Goal: Task Accomplishment & Management: Contribute content

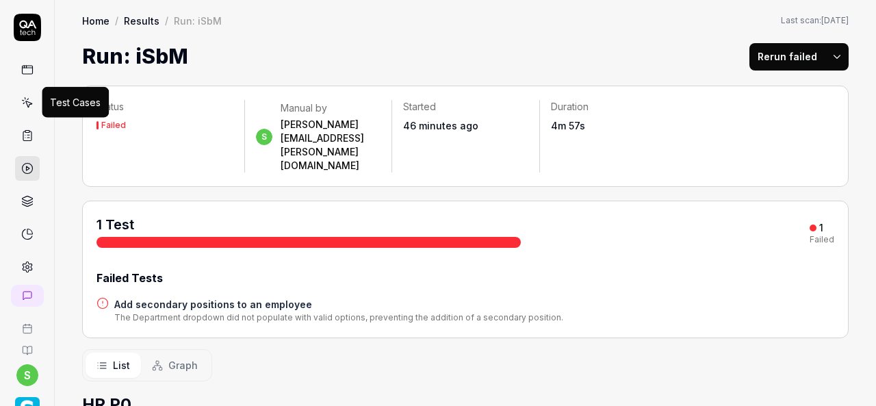
click at [26, 97] on icon at bounding box center [27, 103] width 12 height 12
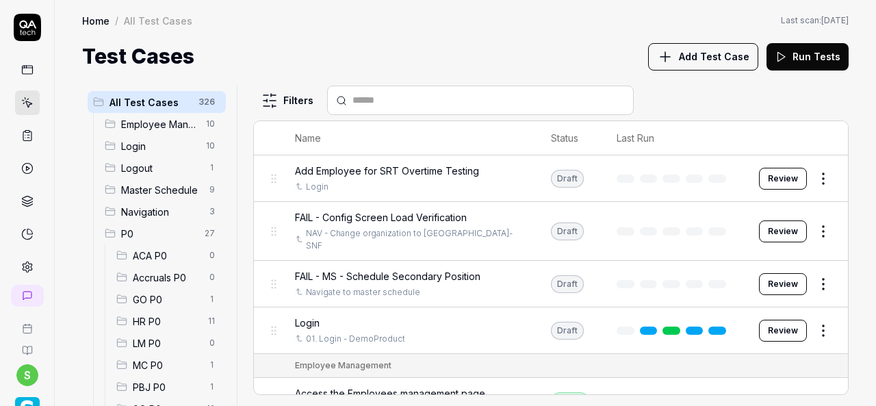
drag, startPoint x: 155, startPoint y: 322, endPoint x: 170, endPoint y: 324, distance: 14.4
click at [156, 322] on span "HR P0" at bounding box center [166, 321] width 67 height 14
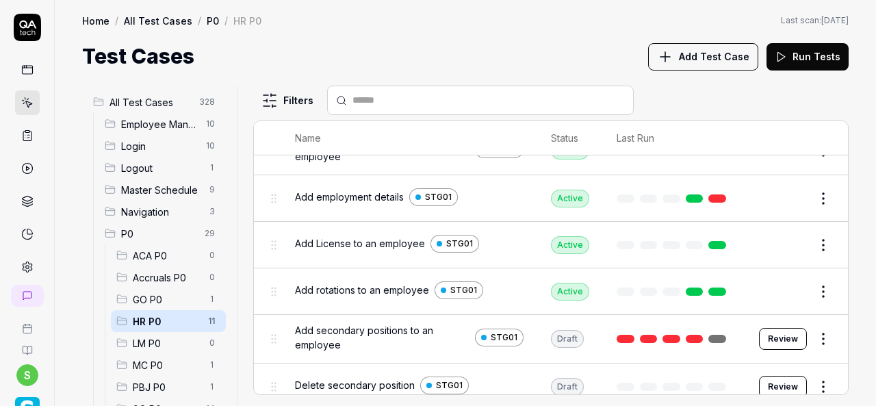
scroll to position [298, 0]
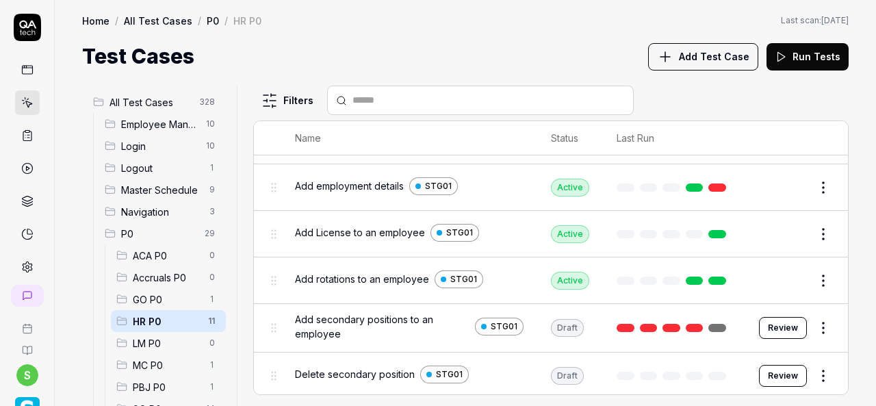
click at [372, 370] on span "Delete secondary position" at bounding box center [355, 374] width 120 height 14
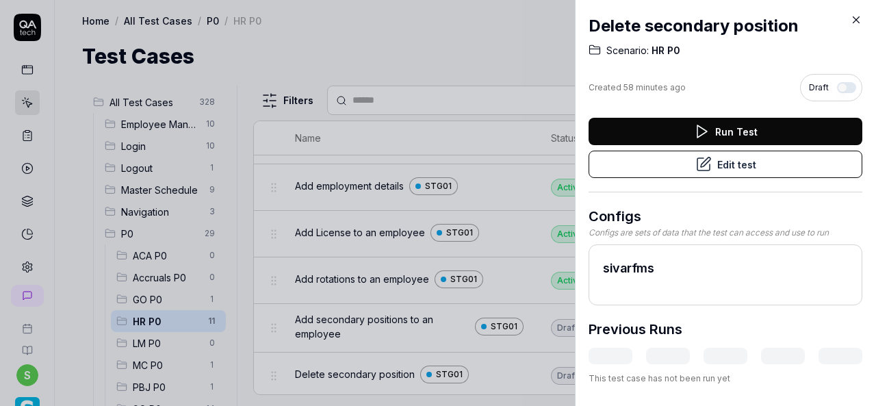
click at [754, 127] on button "Run Test" at bounding box center [726, 131] width 274 height 27
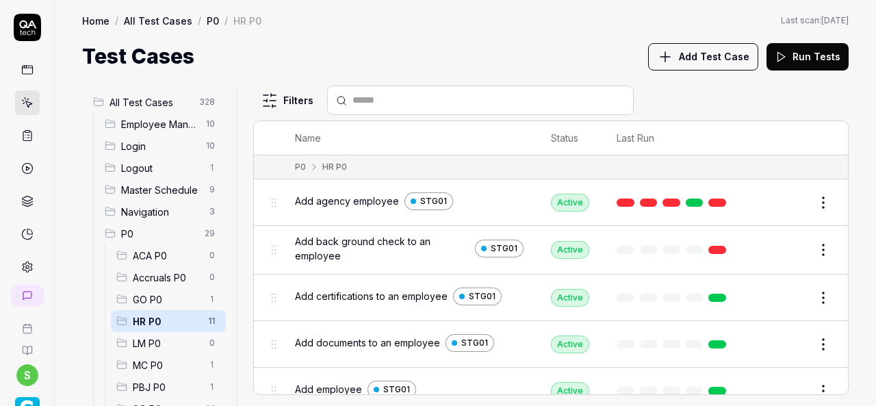
scroll to position [298, 0]
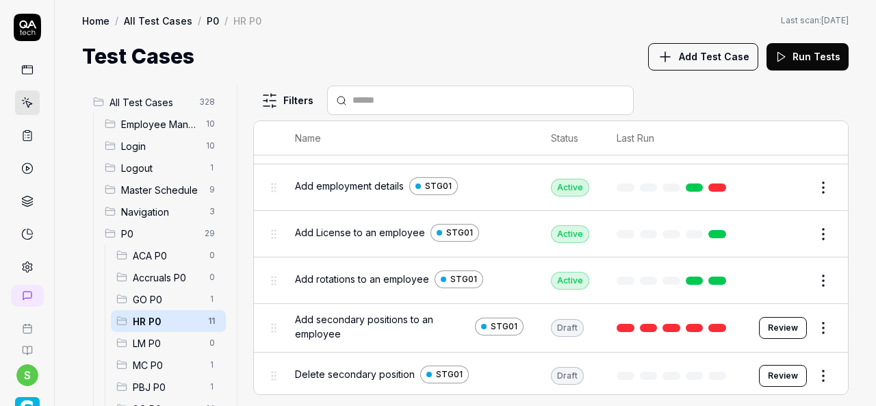
click at [771, 372] on button "Review" at bounding box center [783, 376] width 48 height 22
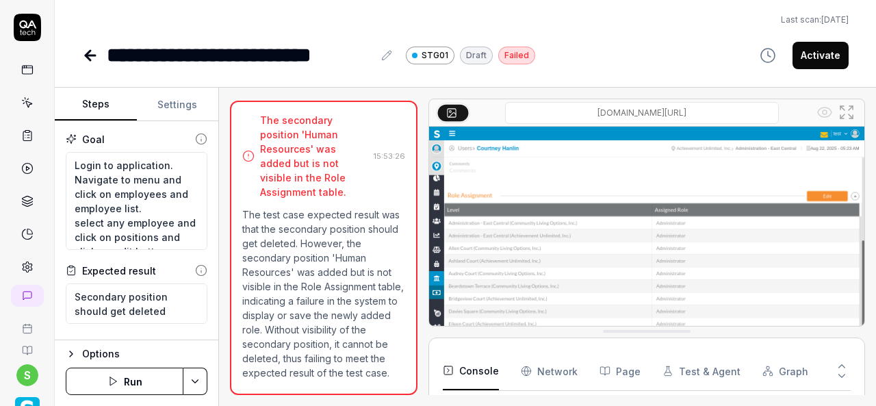
scroll to position [233, 0]
type textarea "*"
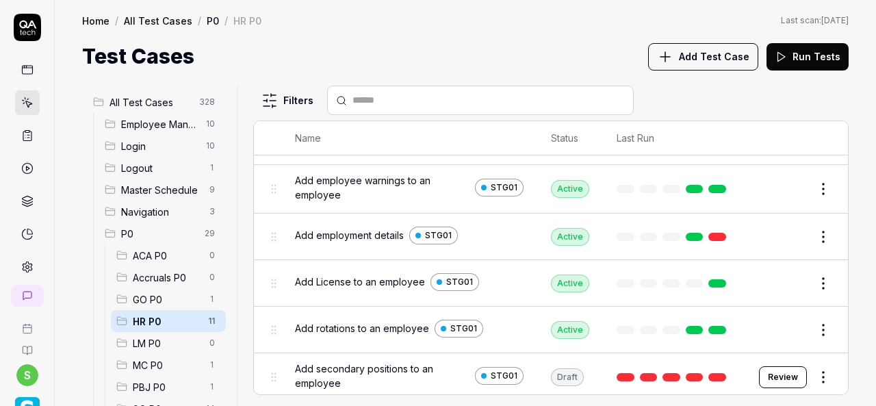
scroll to position [298, 0]
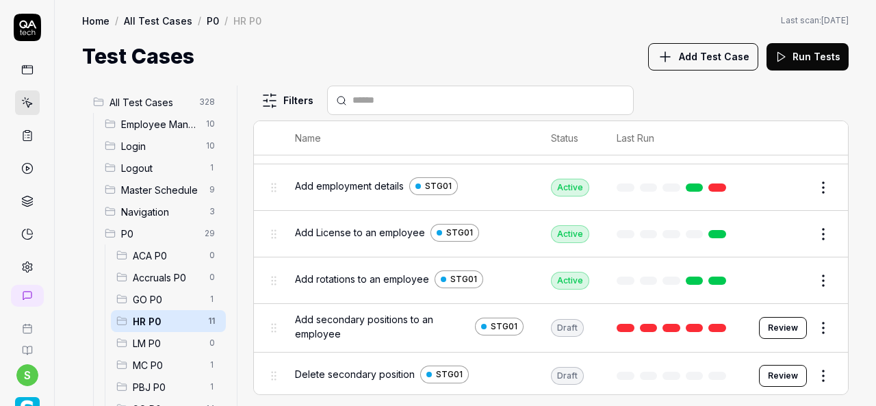
click at [396, 314] on span "Add secondary positions to an employee" at bounding box center [382, 326] width 175 height 29
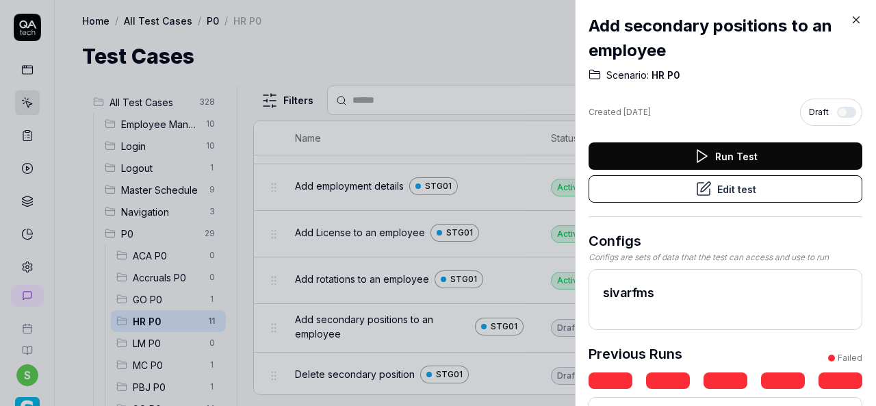
click at [734, 154] on button "Run Test" at bounding box center [726, 155] width 274 height 27
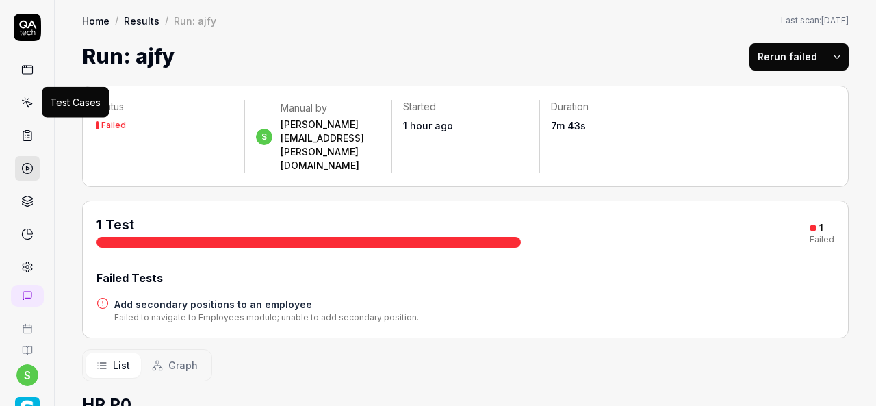
click at [25, 101] on icon at bounding box center [28, 104] width 6 height 6
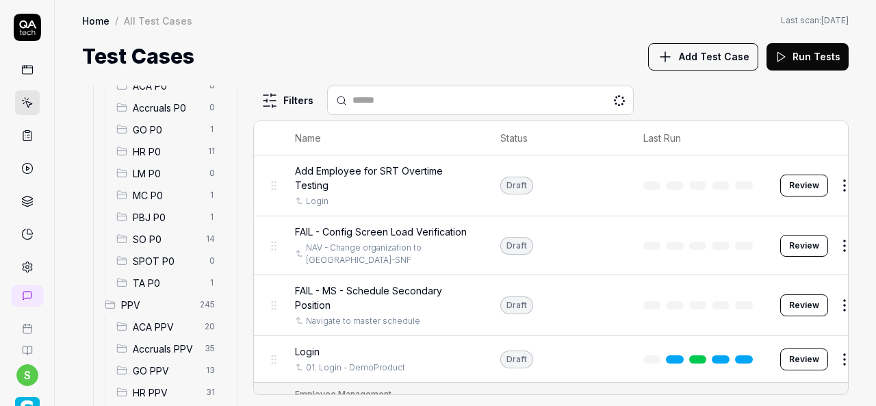
scroll to position [205, 0]
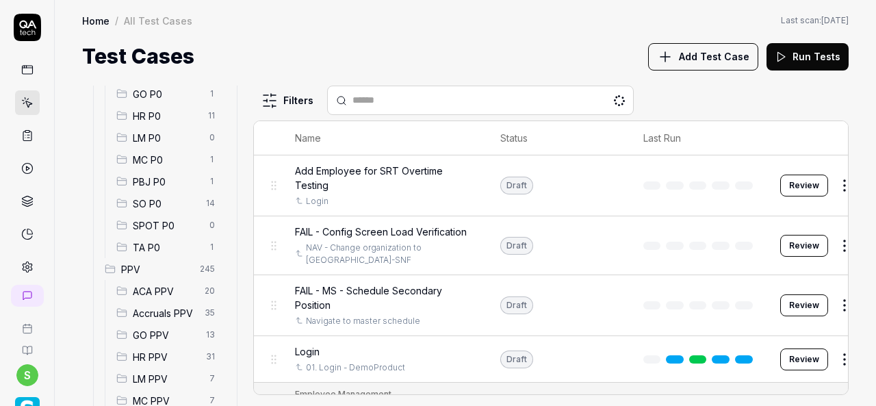
click at [162, 358] on span "HR PPV" at bounding box center [165, 357] width 65 height 14
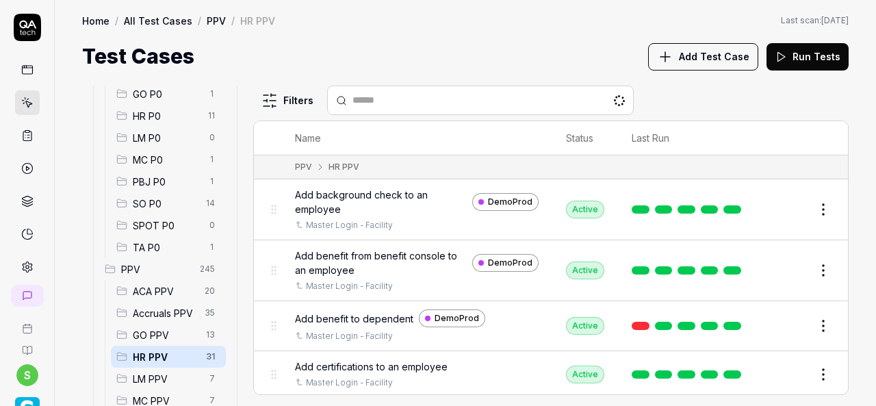
click at [164, 120] on span "HR P0" at bounding box center [166, 116] width 67 height 14
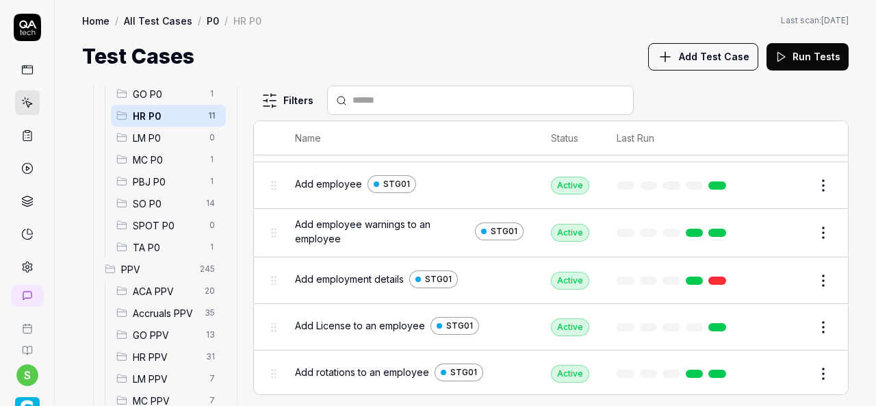
scroll to position [298, 0]
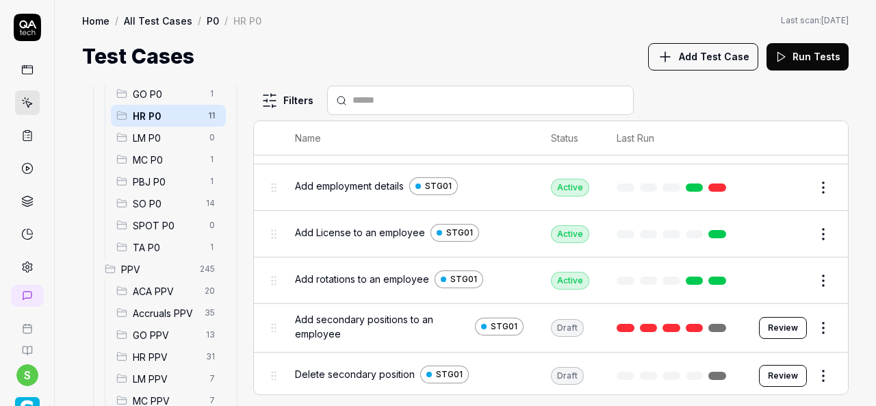
click at [720, 58] on span "Add Test Case" at bounding box center [714, 56] width 71 height 14
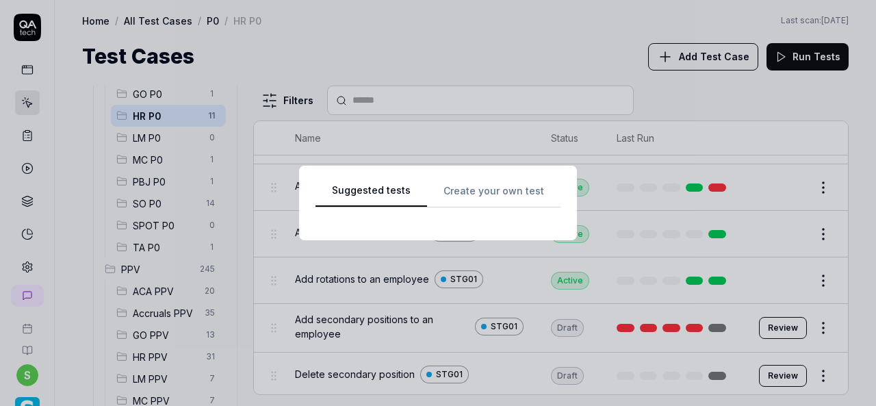
scroll to position [0, 0]
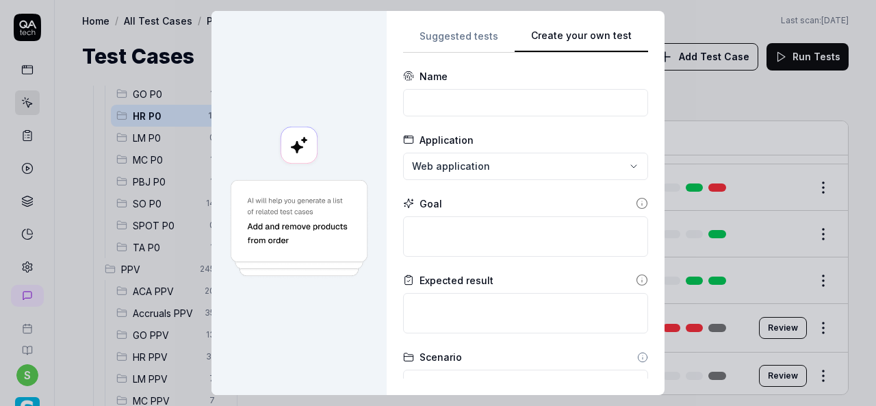
click at [520, 189] on div "Suggested tests Create your own test Name Application Web application Goal Expe…" at bounding box center [525, 202] width 245 height 351
click at [443, 99] on input at bounding box center [525, 102] width 245 height 27
paste input "Edit I9 details"
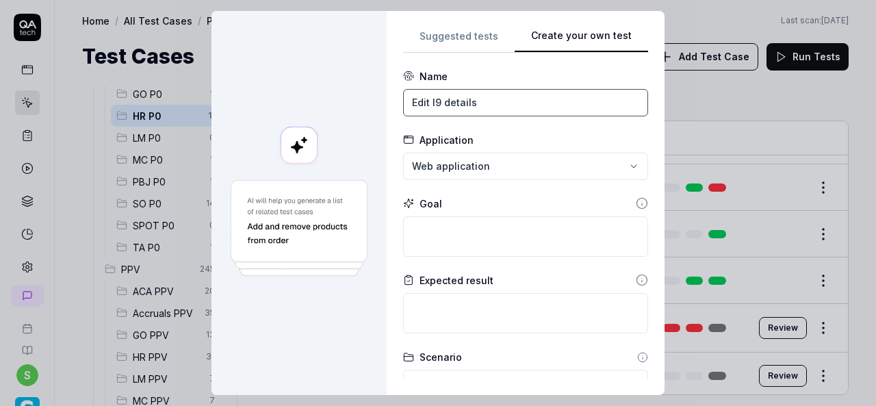
type input "Edit I9 details"
click at [479, 167] on div "**********" at bounding box center [438, 203] width 876 height 406
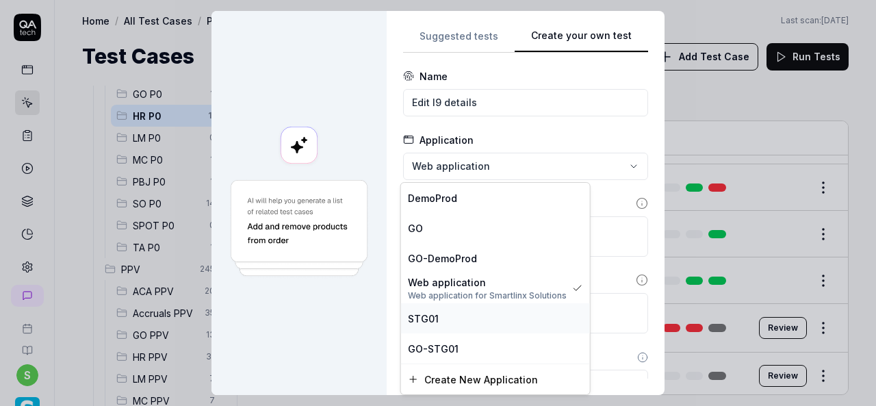
click at [459, 322] on div "STG01" at bounding box center [495, 318] width 175 height 14
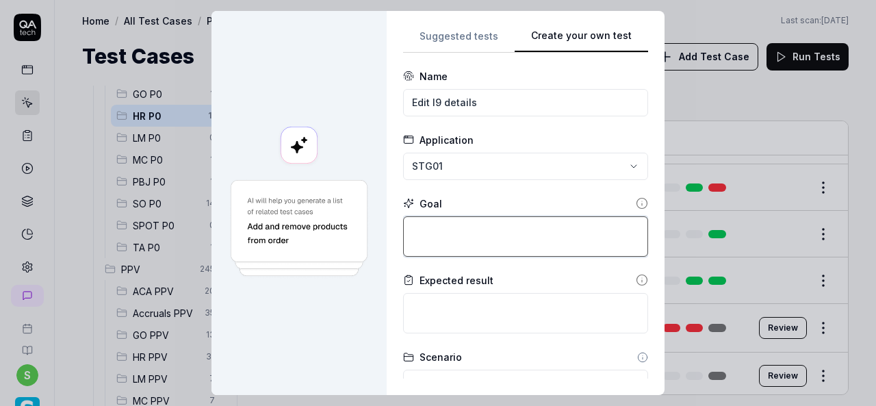
click at [471, 220] on textarea at bounding box center [525, 236] width 245 height 40
paste textarea "Login to application. Navigate to menu and click on employees and employee list…"
type textarea "*"
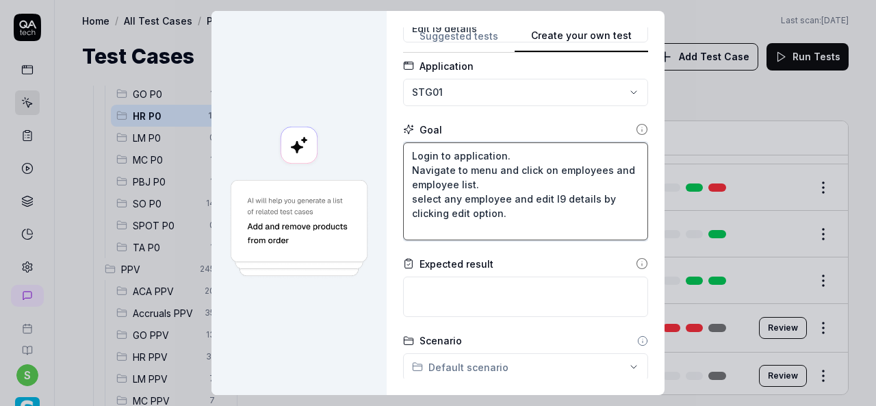
scroll to position [137, 0]
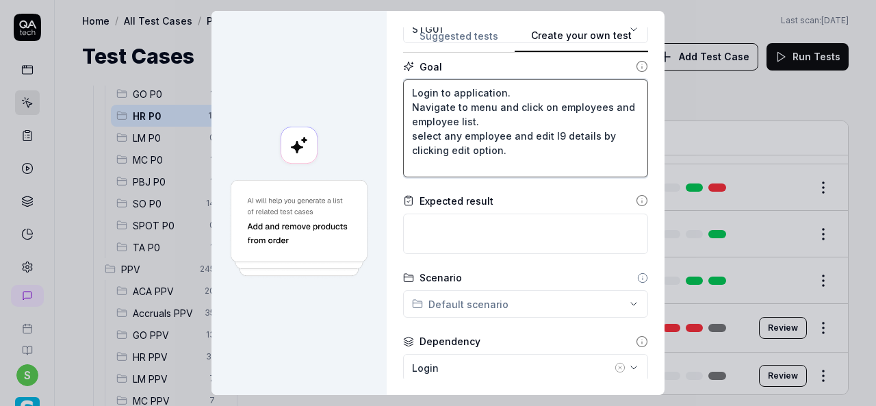
type textarea "Login to application. Navigate to menu and click on employees and employee list…"
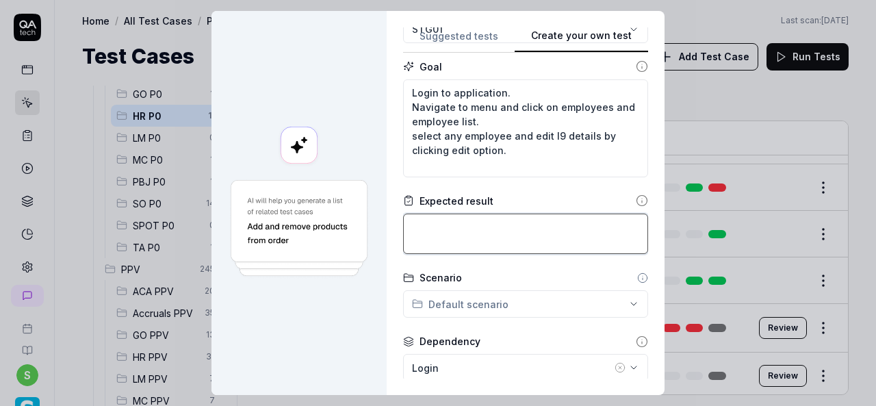
click at [464, 235] on textarea at bounding box center [525, 234] width 245 height 40
paste textarea "I9 details should be edited"
type textarea "*"
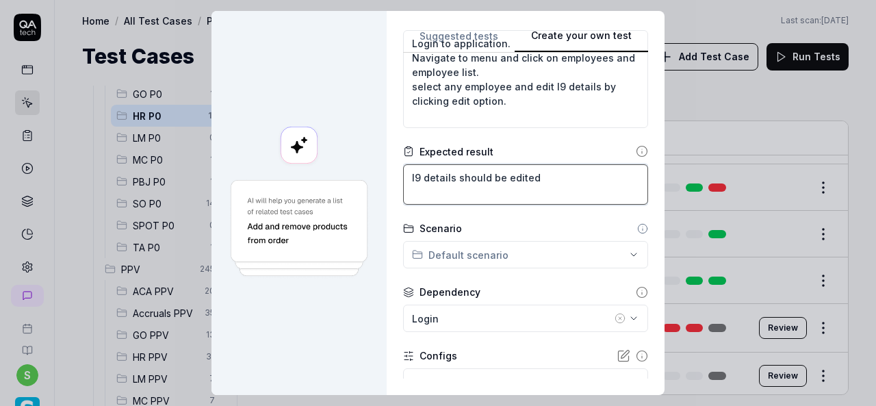
scroll to position [205, 0]
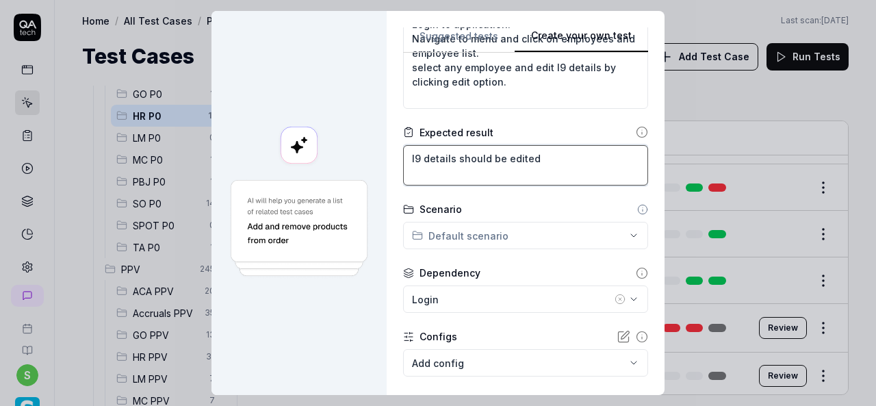
type textarea "I9 details should be edited"
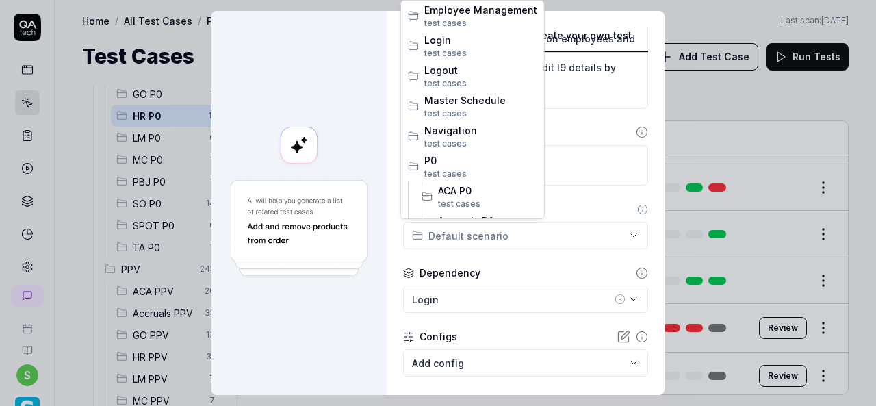
click at [537, 237] on div "**********" at bounding box center [438, 203] width 876 height 406
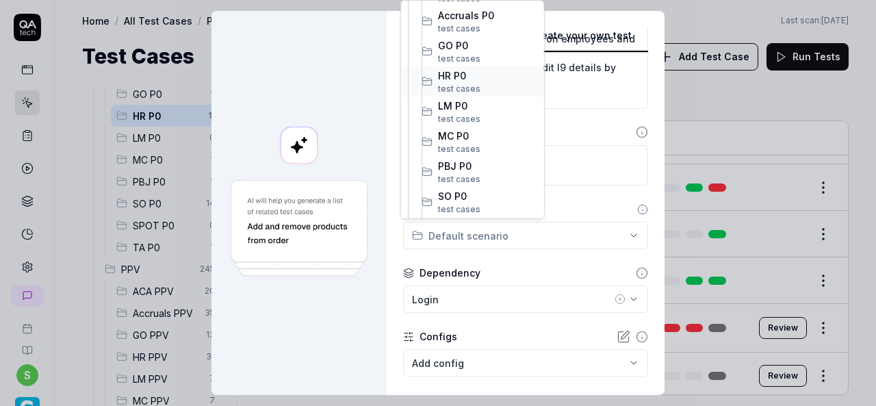
click at [476, 73] on span "HR P0" at bounding box center [487, 75] width 99 height 14
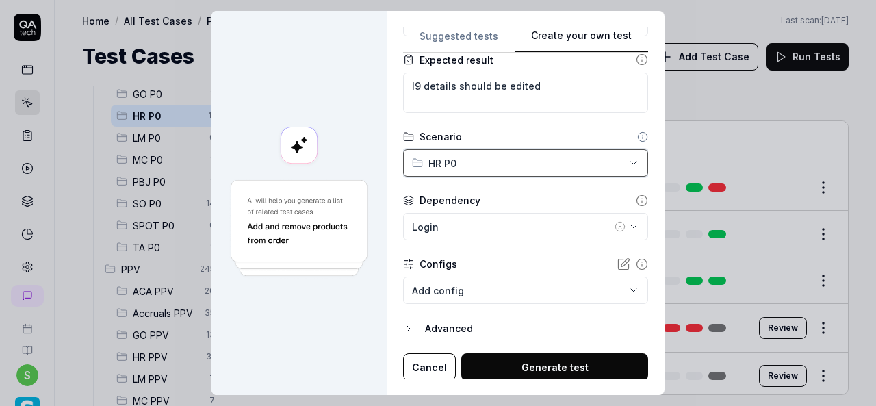
scroll to position [279, 0]
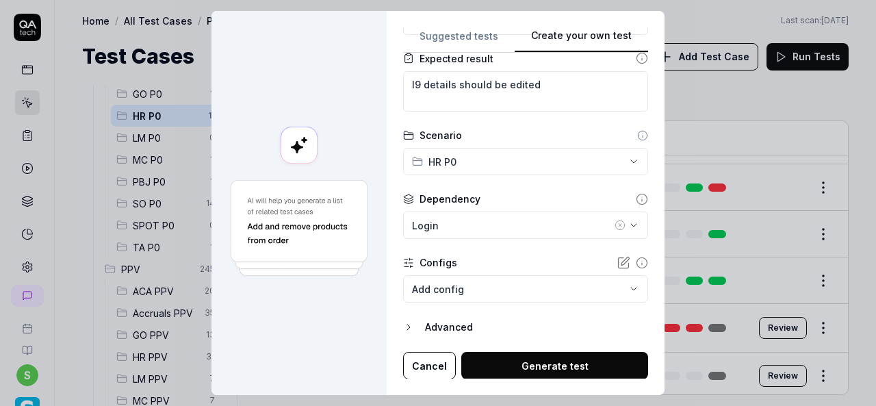
click at [615, 227] on icon "button" at bounding box center [620, 225] width 11 height 11
click at [622, 288] on body "s Home / All Test Cases / P0 / HR P0 Home / All Test Cases / P0 / HR P0 Last sc…" at bounding box center [438, 203] width 876 height 406
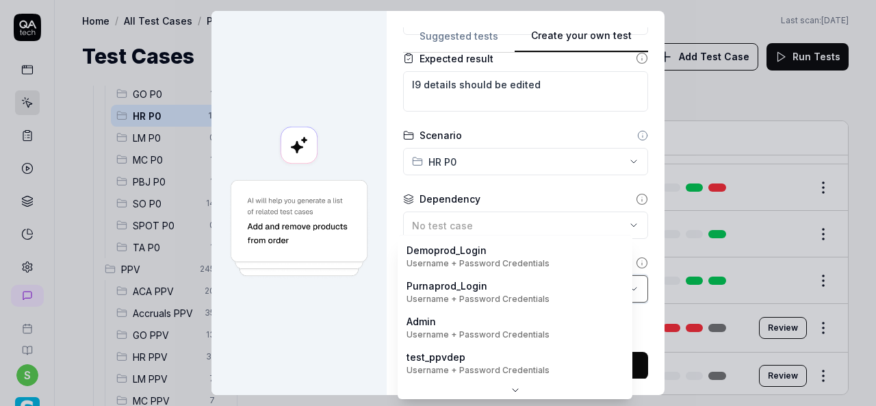
click at [450, 214] on div "**********" at bounding box center [438, 203] width 876 height 406
click at [613, 288] on body "s Home / All Test Cases / P0 / HR P0 Home / All Test Cases / P0 / HR P0 Last sc…" at bounding box center [438, 203] width 876 height 406
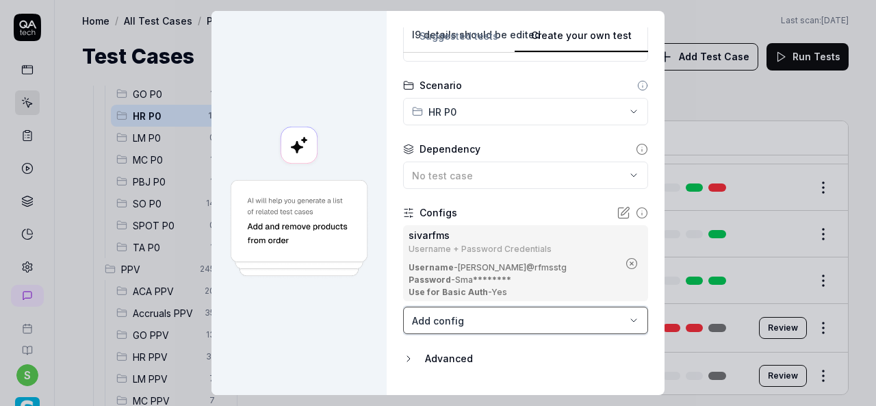
scroll to position [361, 0]
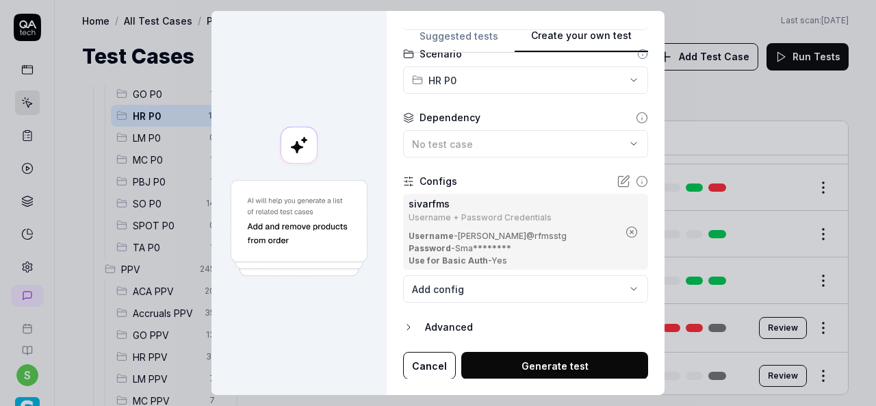
click at [585, 360] on button "Generate test" at bounding box center [554, 365] width 187 height 27
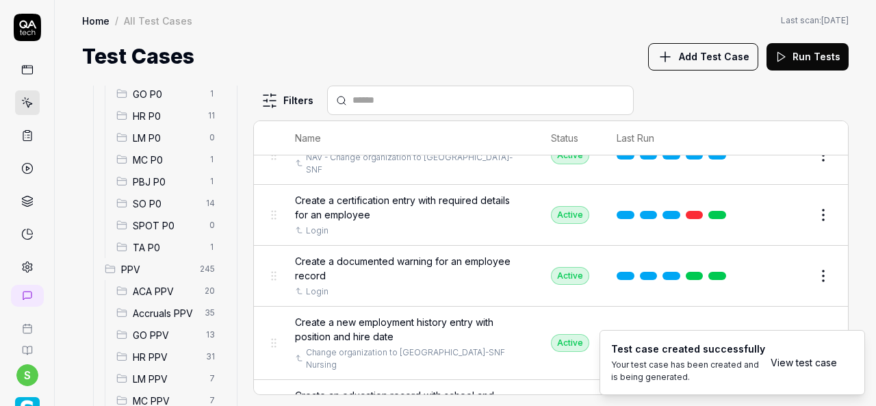
type textarea "*"
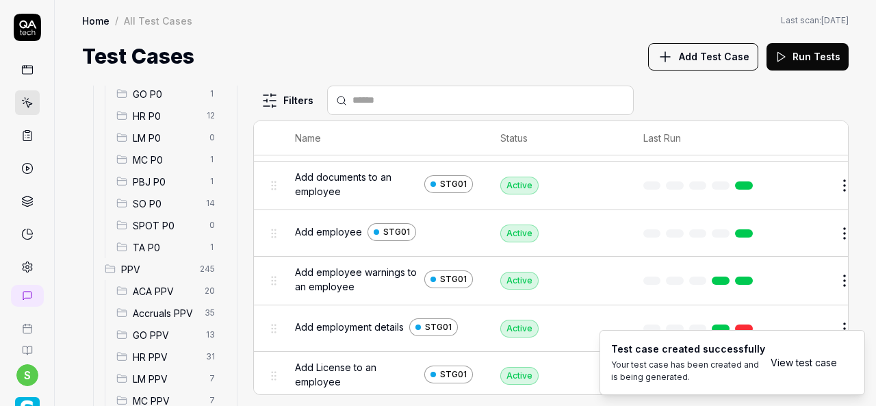
scroll to position [2478, 0]
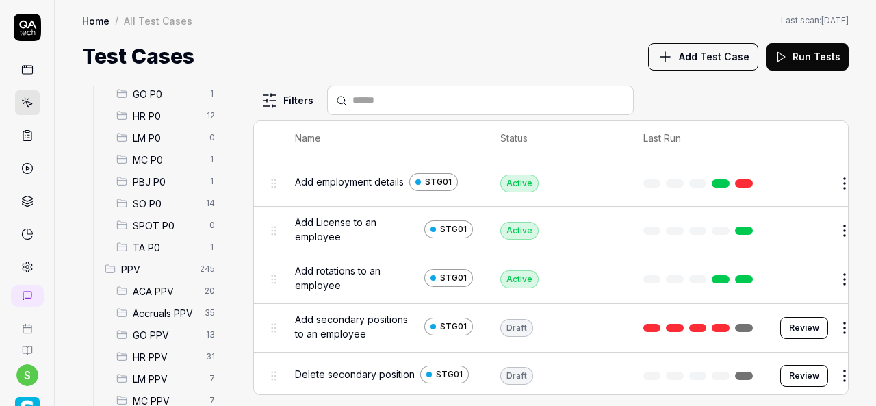
click at [164, 116] on span "HR P0" at bounding box center [166, 116] width 66 height 14
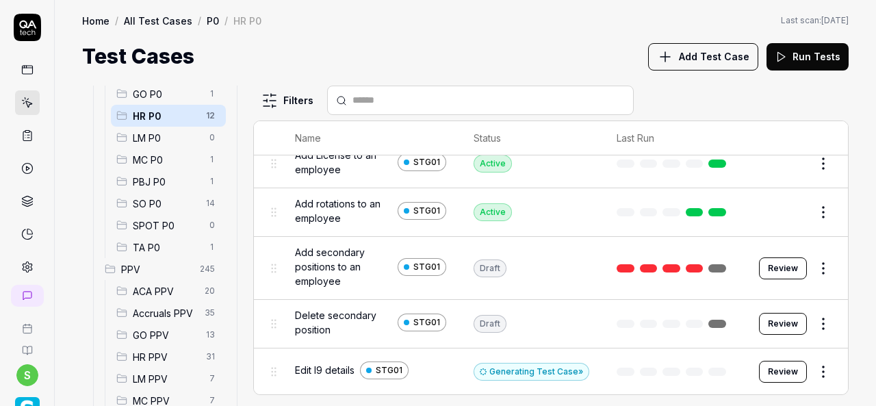
scroll to position [326, 0]
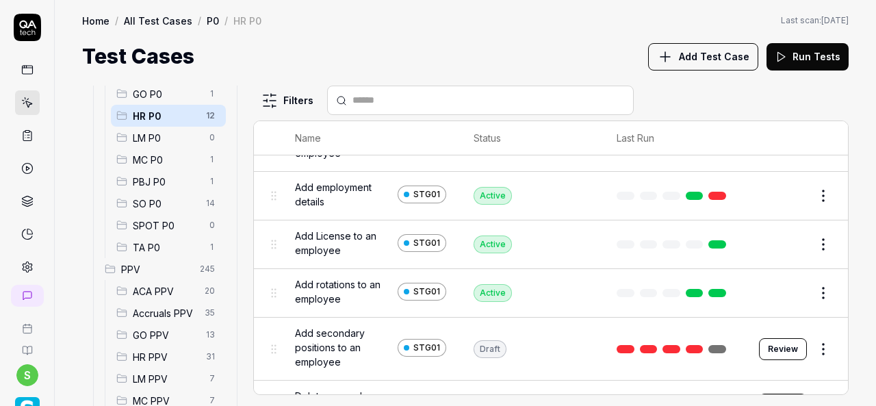
click at [714, 64] on button "Add Test Case" at bounding box center [703, 56] width 110 height 27
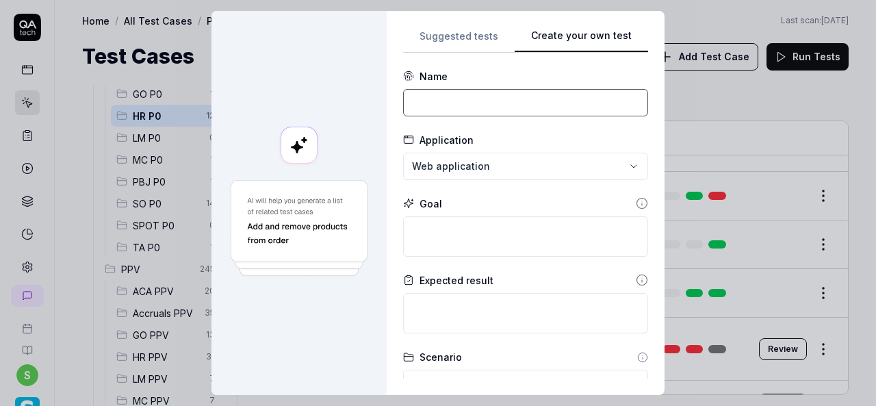
click at [446, 104] on input at bounding box center [525, 102] width 245 height 27
paste input "Edit rotations of an employee"
type input "Edit rotations of an employee"
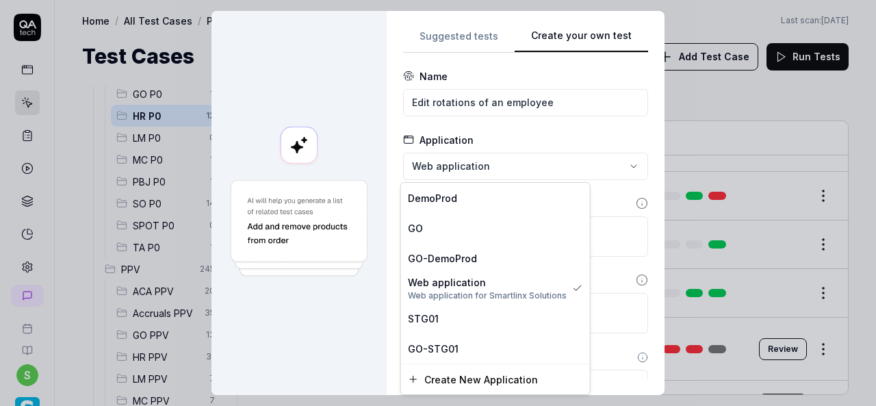
click at [471, 166] on div "**********" at bounding box center [438, 203] width 876 height 406
click at [465, 321] on div "STG01" at bounding box center [495, 318] width 175 height 14
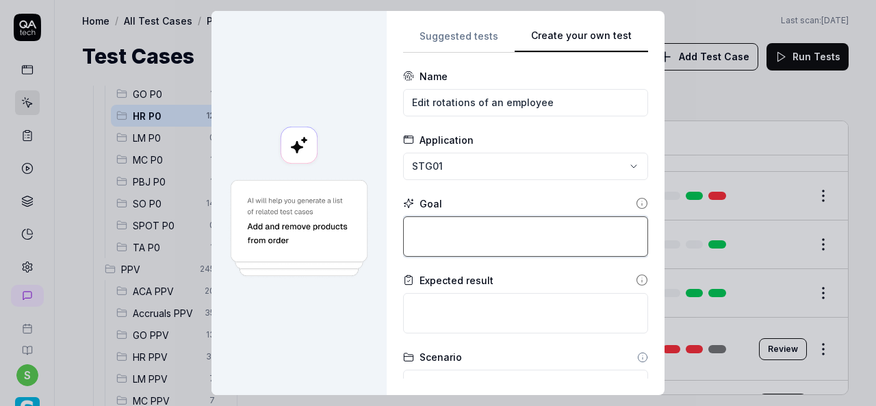
click at [468, 238] on textarea at bounding box center [525, 236] width 245 height 40
paste textarea "Login to application. Navigate to menu and click on employees and employee list…"
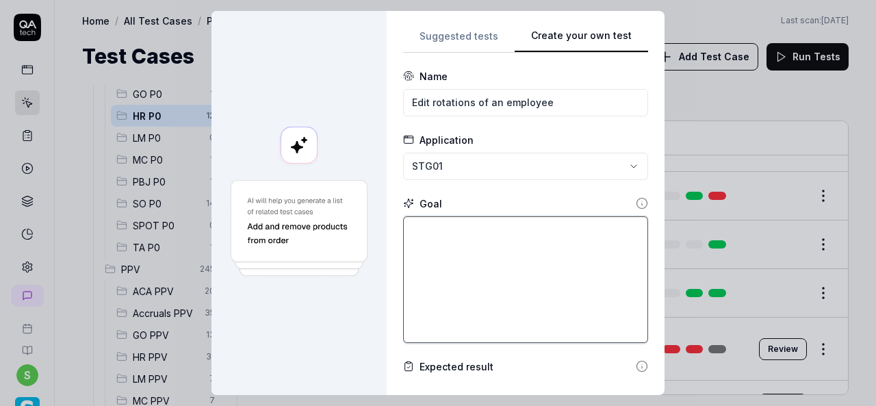
type textarea "*"
type textarea "Login to application. Navigate to menu and click on employees and employee list…"
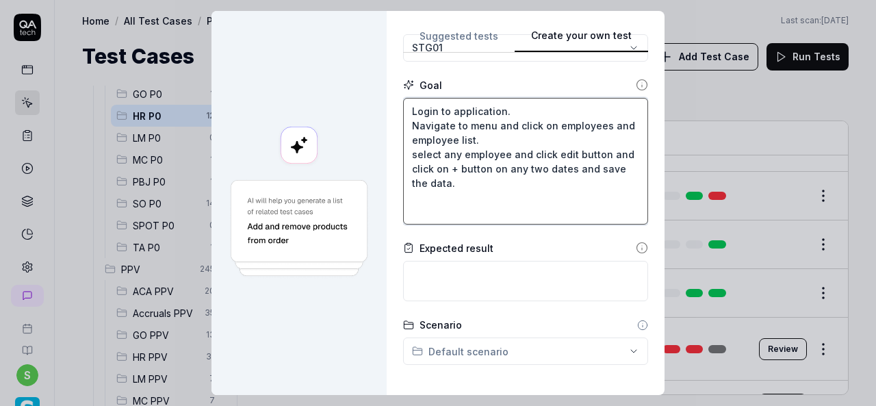
scroll to position [205, 0]
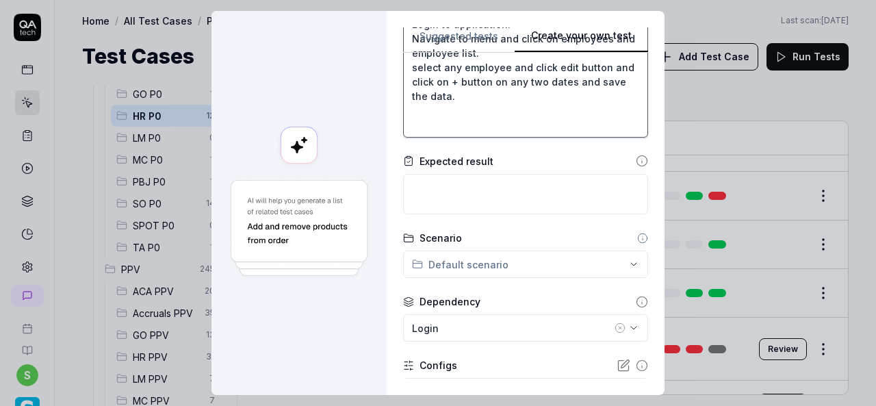
type textarea "*"
type textarea "Login to application. Navigate to menu and click on employees and employee list…"
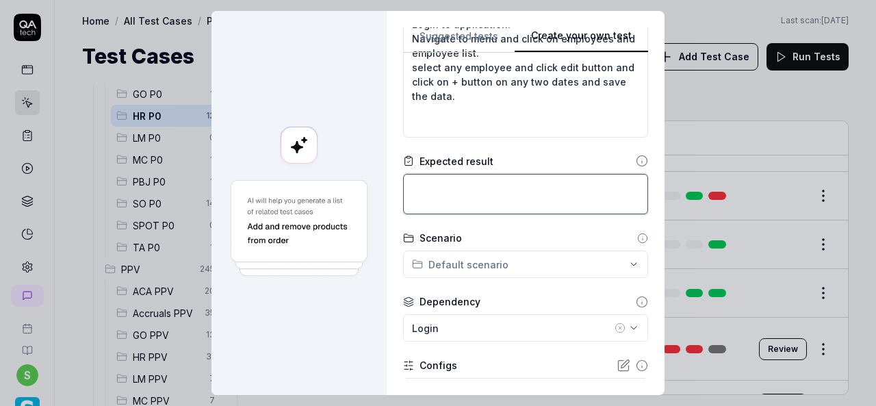
click at [485, 184] on textarea at bounding box center [525, 194] width 245 height 40
paste textarea "Employee rotations should be edited successfully"
type textarea "*"
type textarea "Employee rotations should be edited successfully"
type textarea "*"
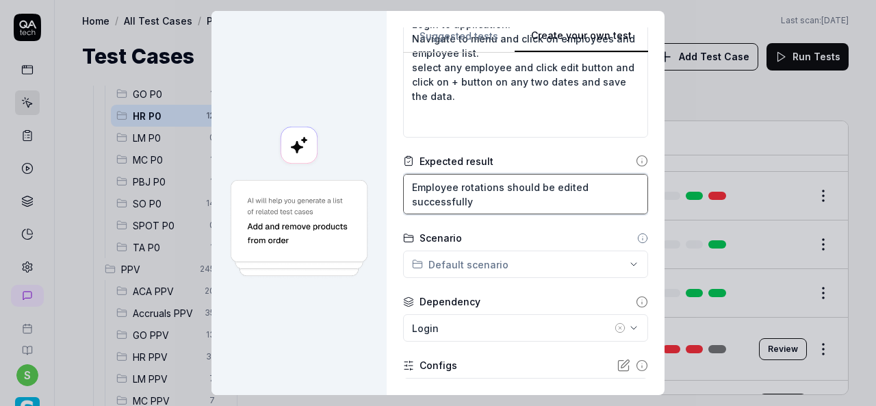
type textarea "Employee rotations should be edited successfully"
click at [605, 266] on div "**********" at bounding box center [438, 203] width 876 height 406
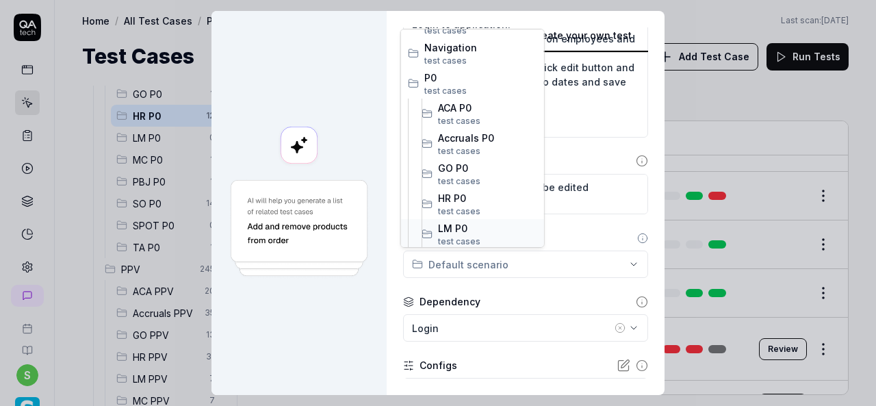
scroll to position [137, 0]
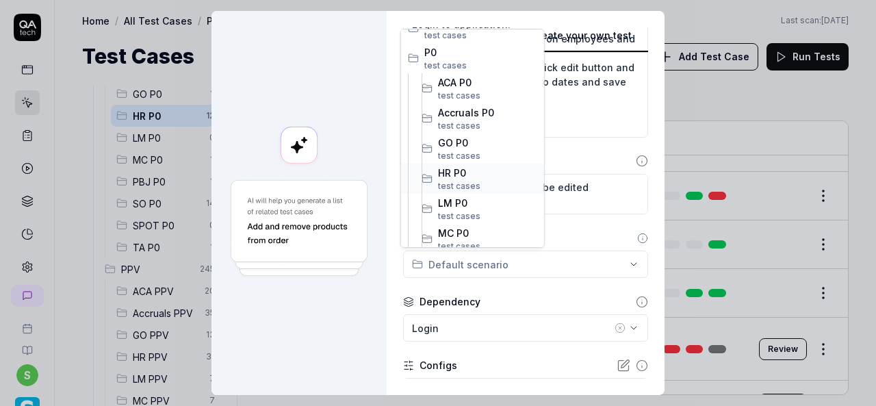
click at [455, 176] on span "HR P0" at bounding box center [487, 173] width 99 height 14
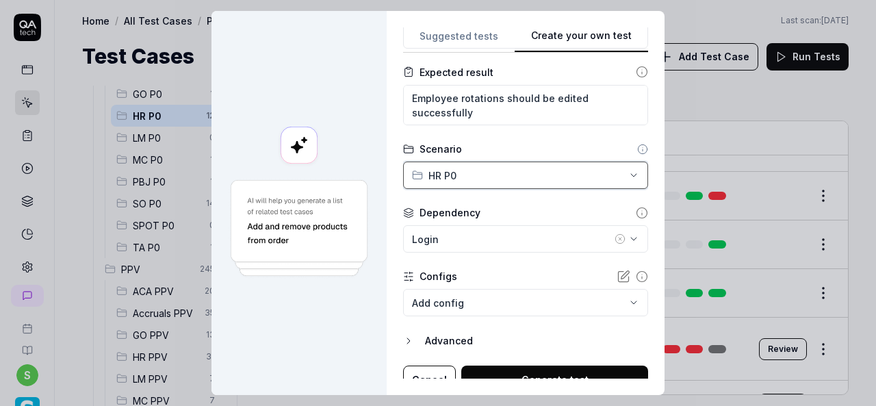
scroll to position [308, 0]
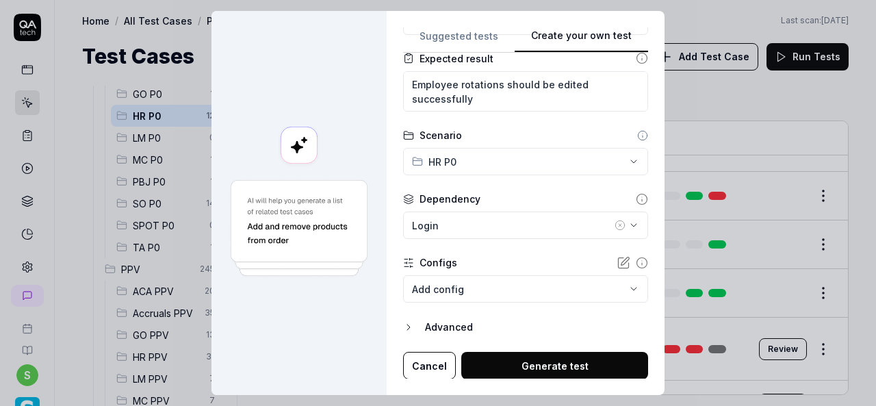
click at [619, 224] on icon "button" at bounding box center [620, 225] width 3 height 3
click at [615, 290] on body "s Home / All Test Cases / P0 / HR P0 Home / All Test Cases / P0 / HR P0 Last sc…" at bounding box center [438, 203] width 876 height 406
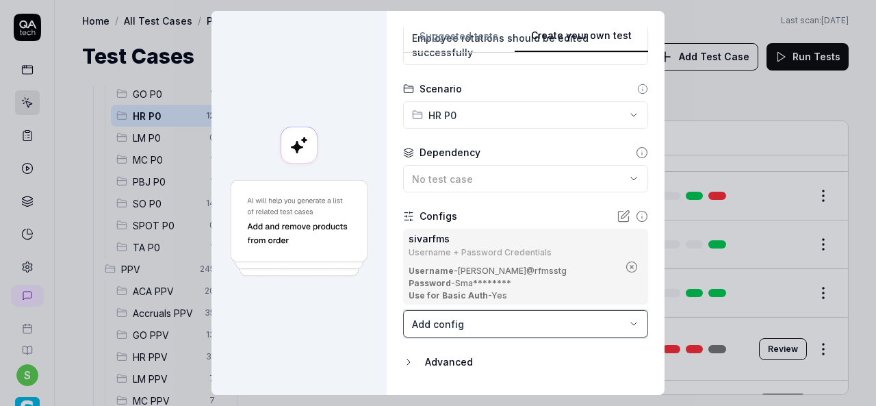
scroll to position [390, 0]
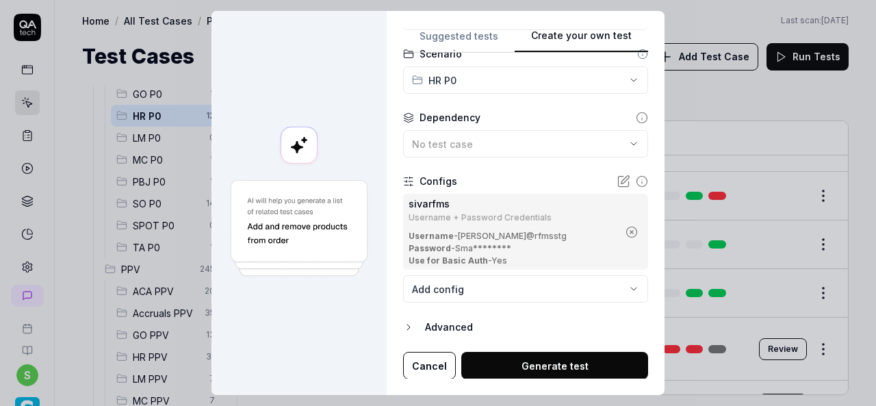
click at [591, 364] on button "Generate test" at bounding box center [554, 365] width 187 height 27
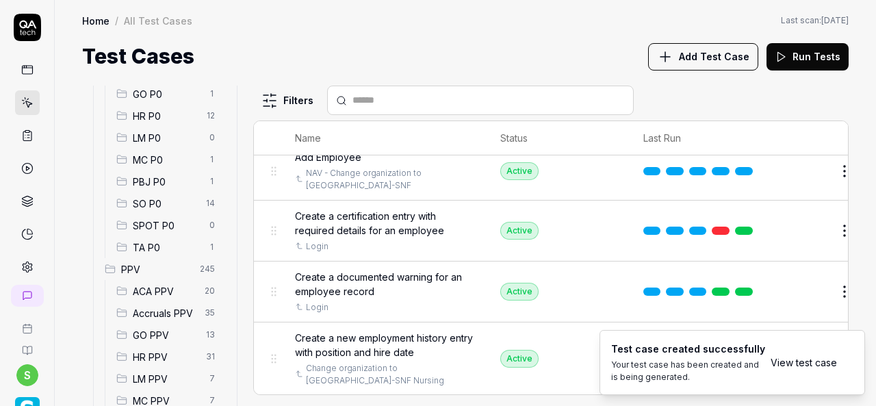
type textarea "*"
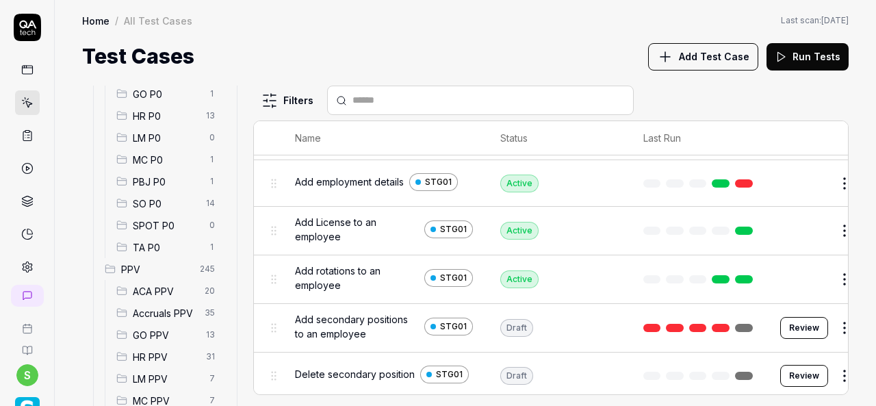
click at [162, 114] on span "HR P0" at bounding box center [165, 116] width 65 height 14
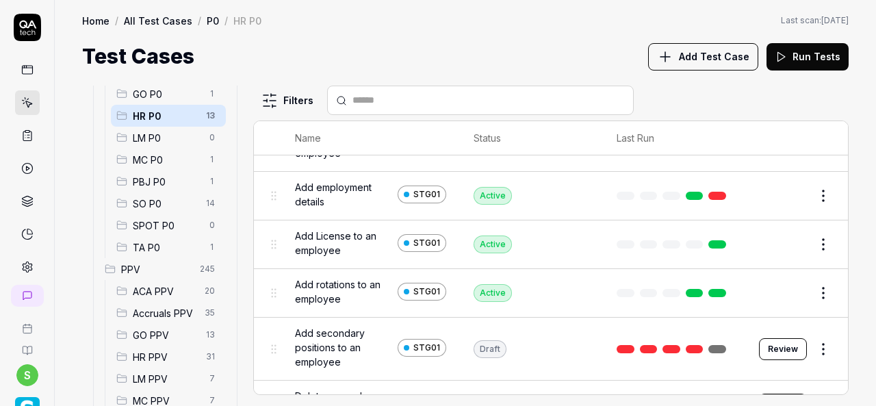
click at [739, 60] on span "Add Test Case" at bounding box center [714, 56] width 71 height 14
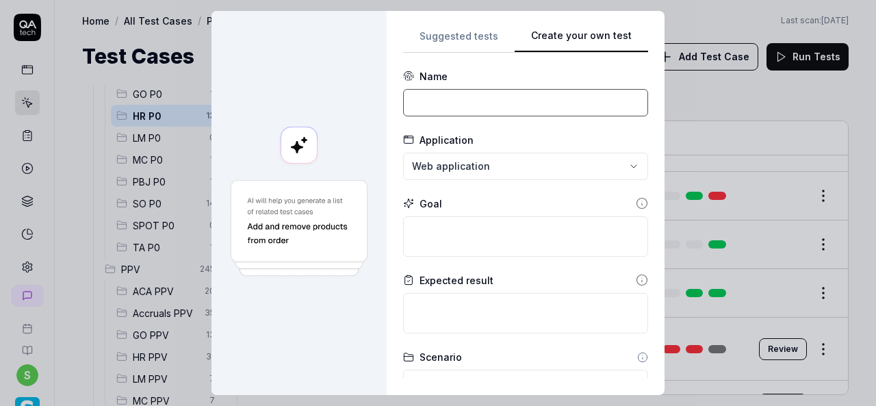
click at [466, 102] on input at bounding box center [525, 102] width 245 height 27
paste input "Edit time clocks to an employee"
type input "Edit time clocks to an employee"
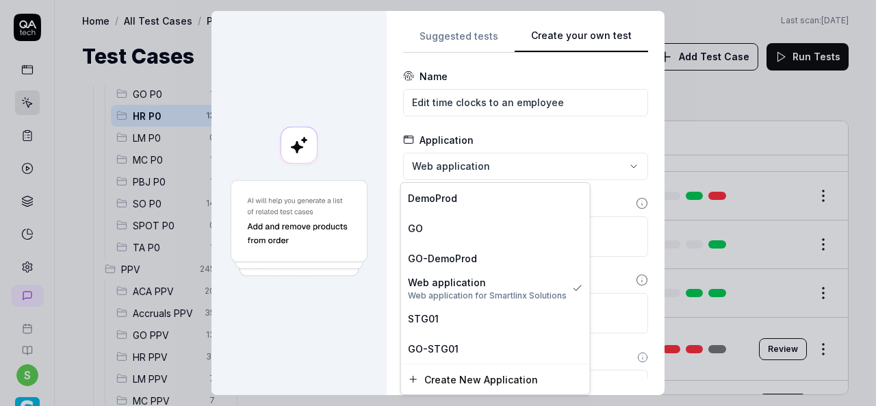
click at [479, 171] on div "**********" at bounding box center [438, 203] width 876 height 406
click at [441, 325] on div "STG01" at bounding box center [495, 318] width 175 height 14
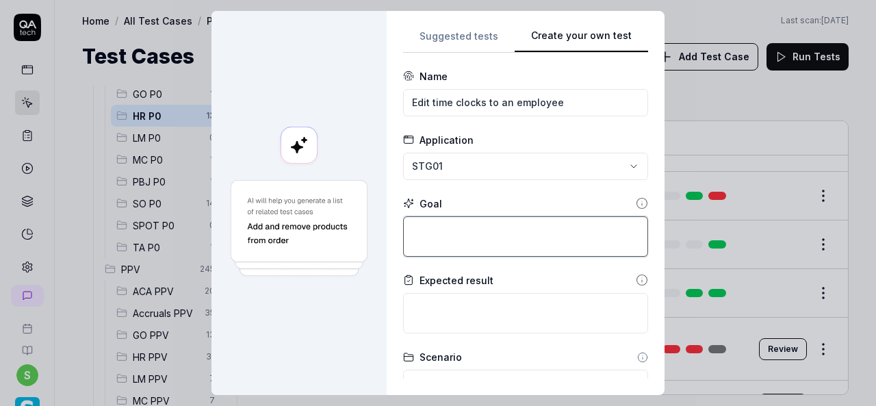
click at [460, 233] on textarea at bounding box center [525, 236] width 245 height 40
paste textarea "Login to application. Navigate to menu and click on employees and employee list…"
type textarea "*"
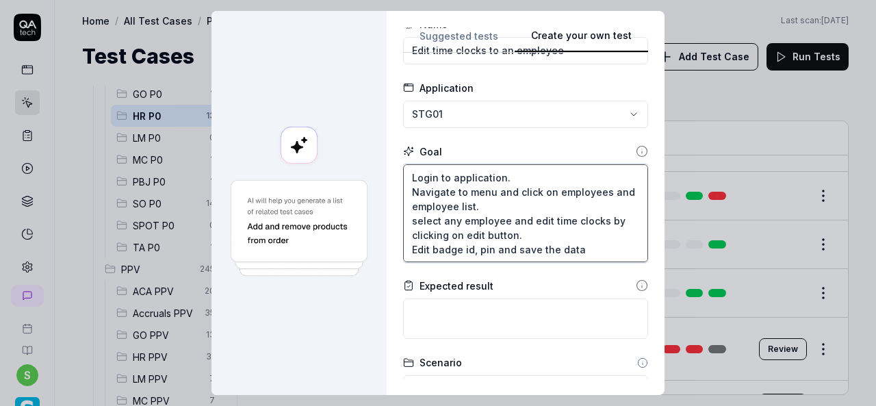
scroll to position [68, 0]
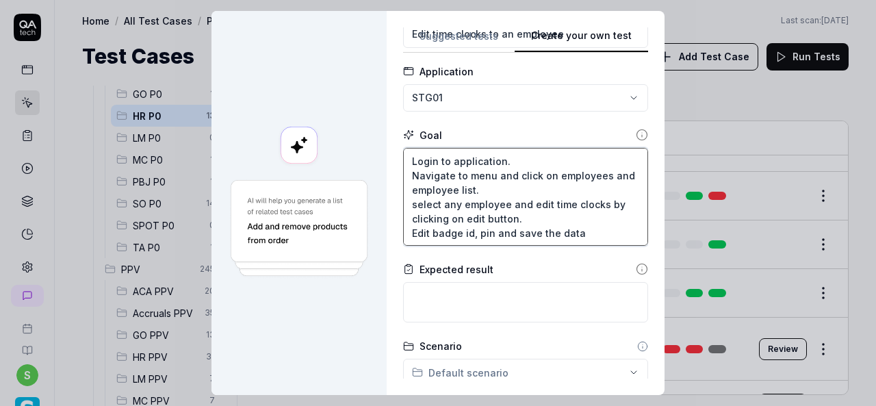
type textarea "Login to application. Navigate to menu and click on employees and employee list…"
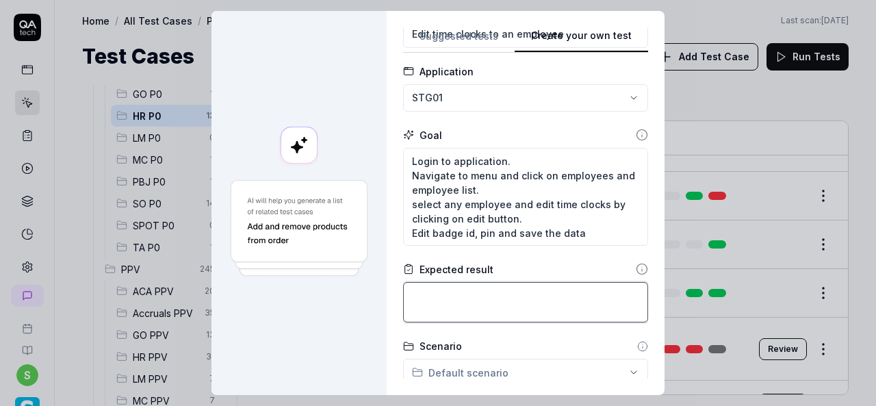
click at [488, 303] on textarea at bounding box center [525, 302] width 245 height 40
paste textarea "Both badge id and pin should be edited"
type textarea "*"
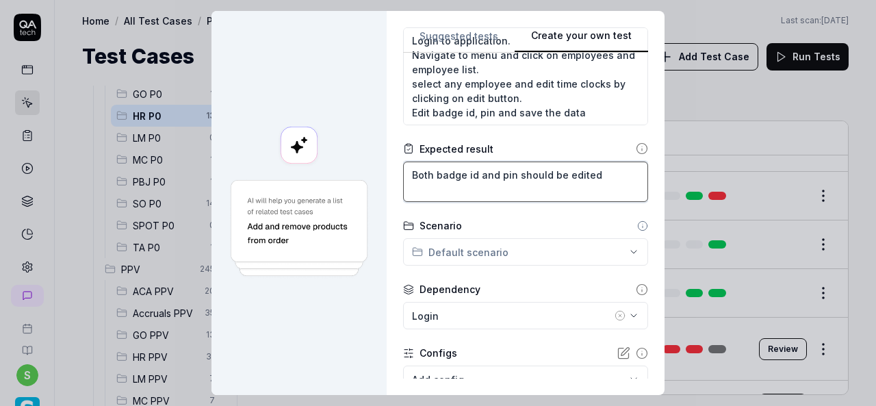
scroll to position [205, 0]
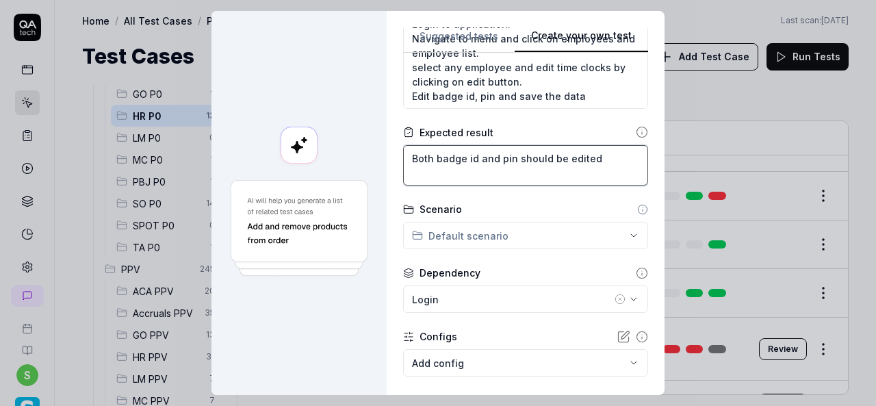
type textarea "Both badge id and pin should be edited"
click at [622, 238] on div "**********" at bounding box center [438, 203] width 876 height 406
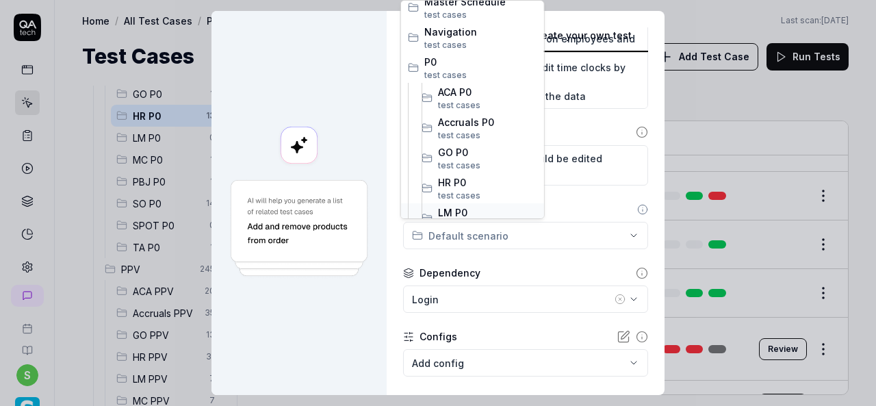
scroll to position [137, 0]
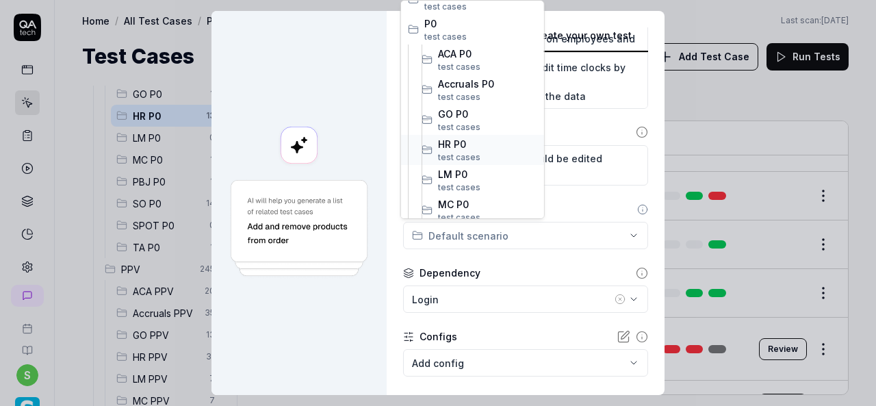
click at [462, 146] on span "HR P0" at bounding box center [487, 144] width 99 height 14
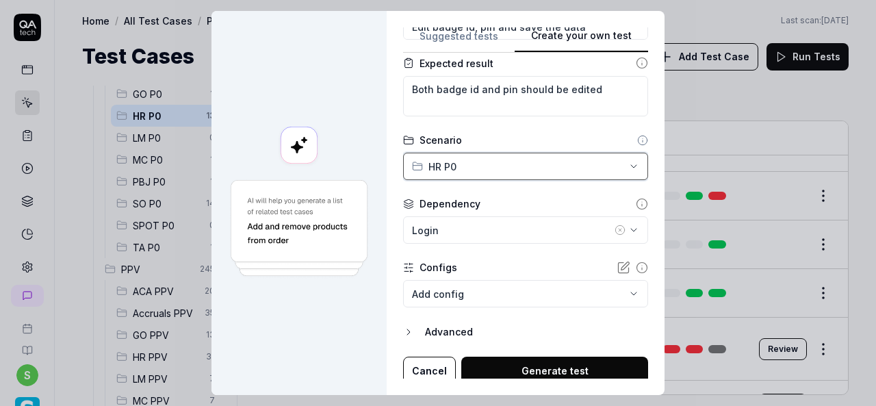
scroll to position [279, 0]
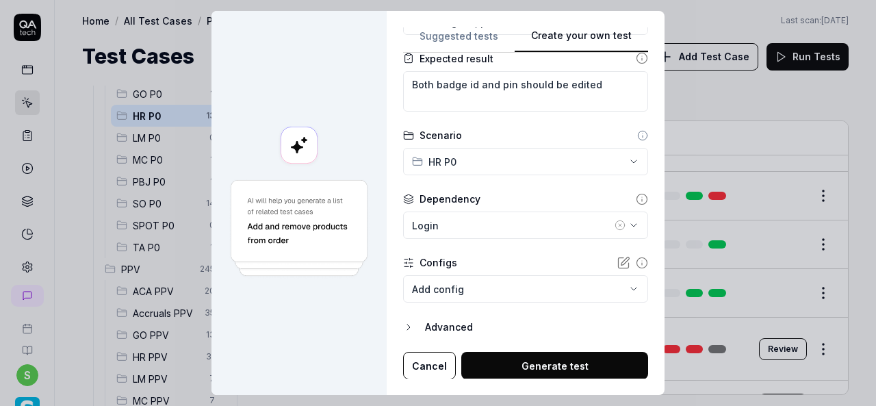
click at [615, 220] on icon "button" at bounding box center [620, 225] width 11 height 11
click at [616, 288] on body "s Home / All Test Cases / P0 / HR P0 Home / All Test Cases / P0 / HR P0 Last sc…" at bounding box center [438, 203] width 876 height 406
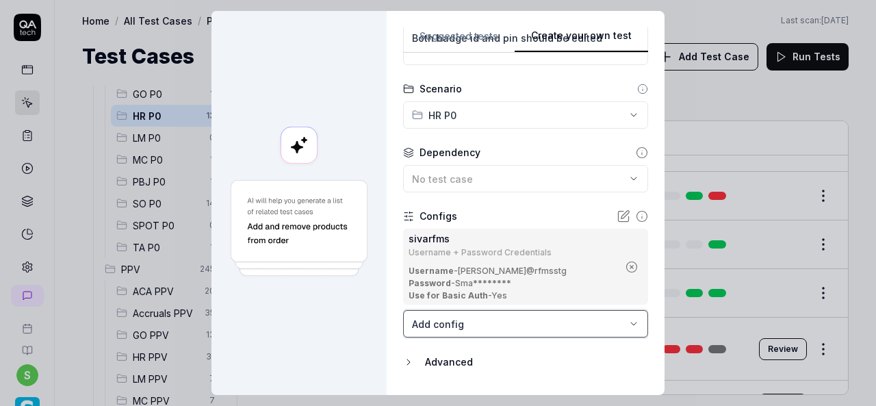
scroll to position [361, 0]
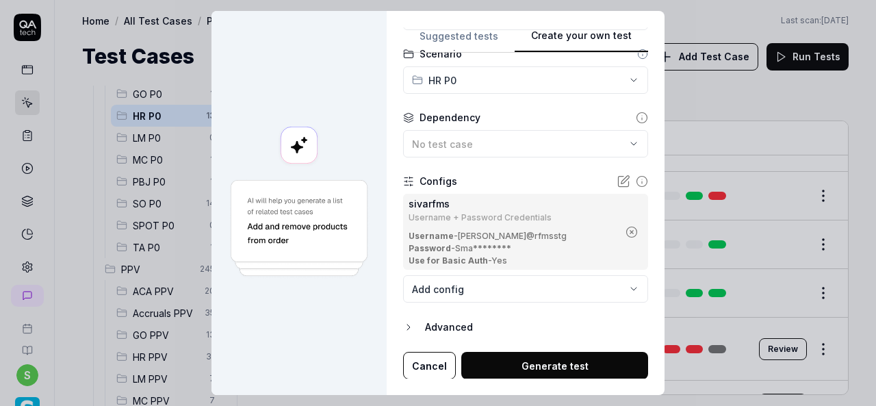
click at [598, 366] on button "Generate test" at bounding box center [554, 365] width 187 height 27
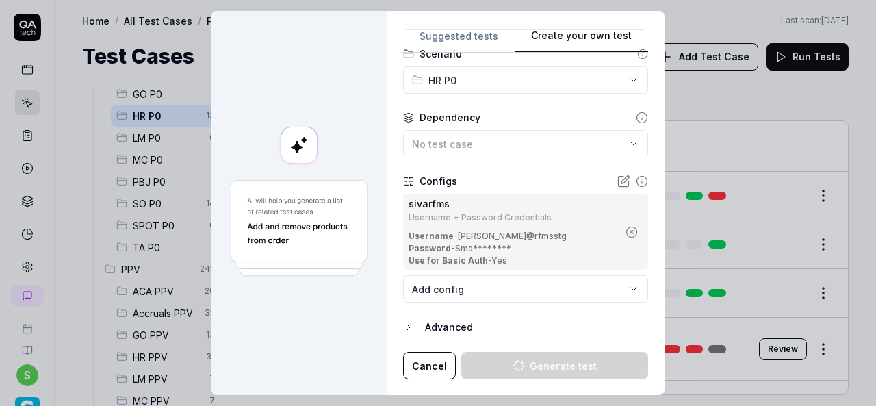
type textarea "*"
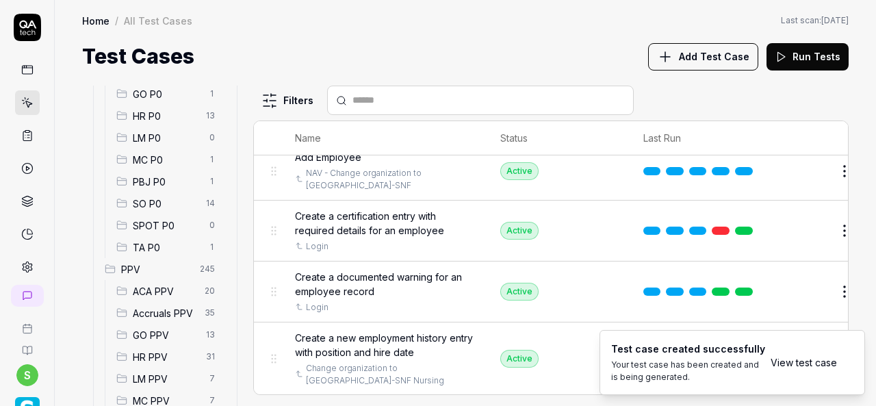
scroll to position [2478, 0]
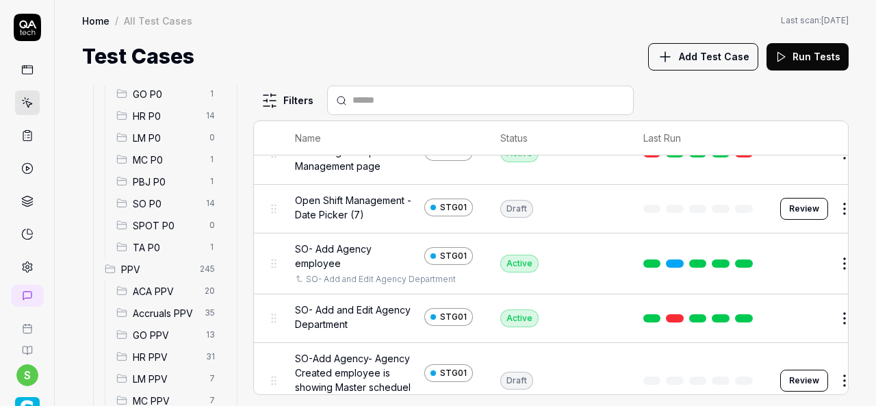
scroll to position [3163, 0]
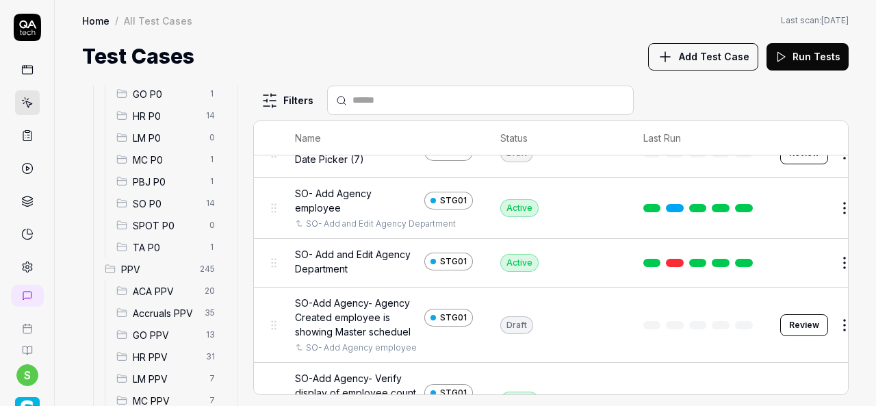
click at [159, 117] on span "HR P0" at bounding box center [165, 116] width 65 height 14
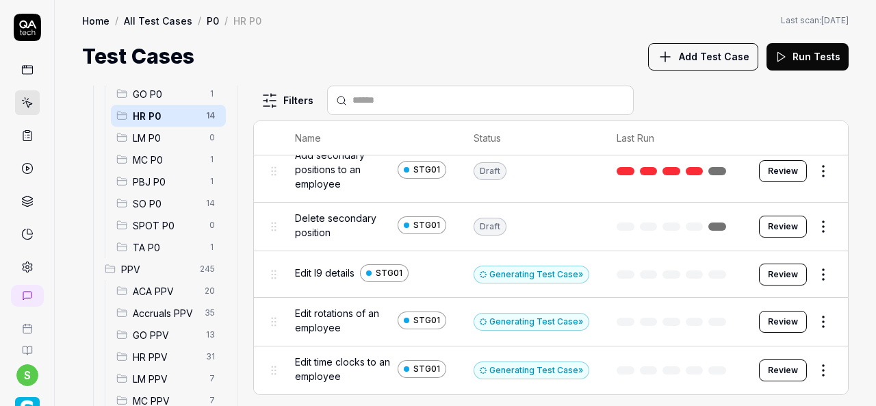
scroll to position [499, 0]
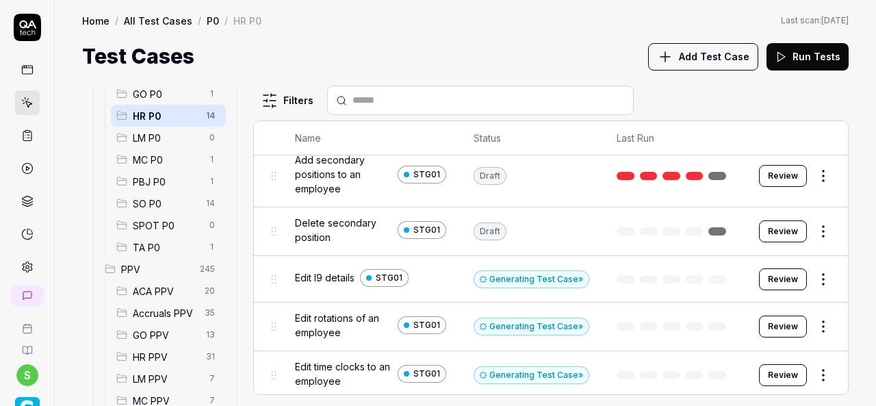
click at [159, 116] on span "HR P0" at bounding box center [165, 116] width 65 height 14
click at [743, 47] on button "Add Test Case" at bounding box center [703, 56] width 110 height 27
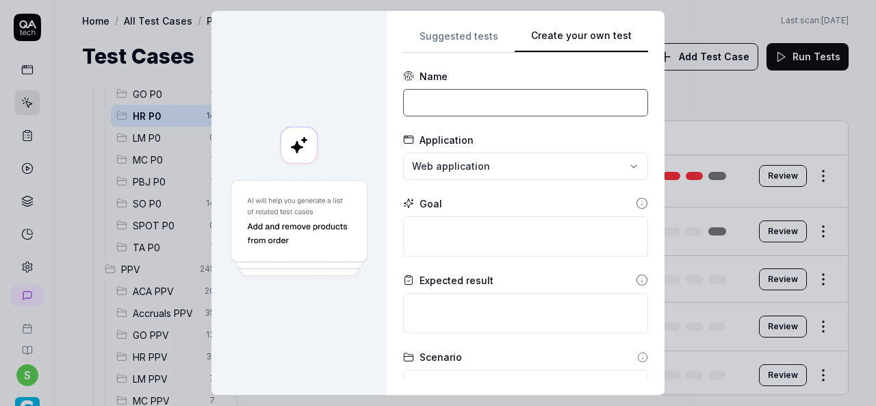
click at [468, 103] on input at bounding box center [525, 102] width 245 height 27
paste input "Export pdf and excel for all employee lists"
type input "Export pdf and excel for all employee lists"
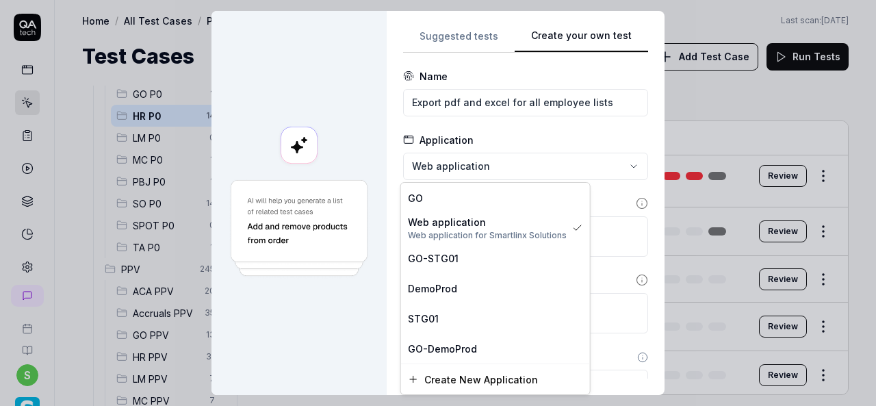
click at [444, 176] on div "**********" at bounding box center [438, 203] width 876 height 406
click at [437, 316] on div "STG01" at bounding box center [495, 318] width 175 height 14
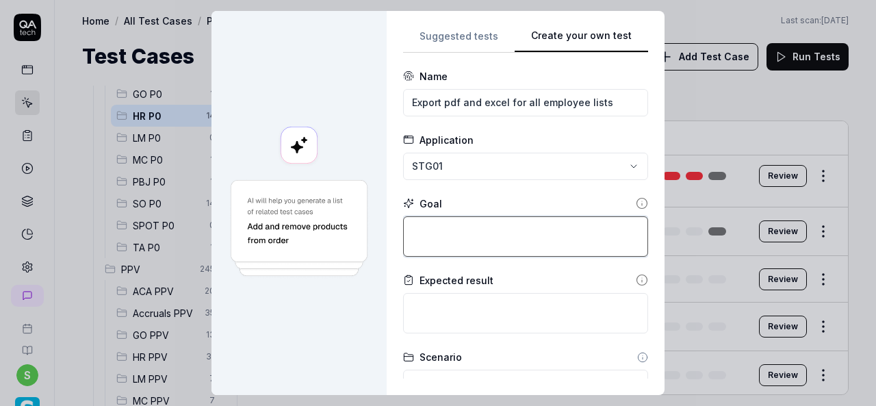
click at [430, 229] on textarea at bounding box center [525, 236] width 245 height 40
paste textarea "Given login to V6 application. Navigate to employees and employees list. Verify…"
type textarea "*"
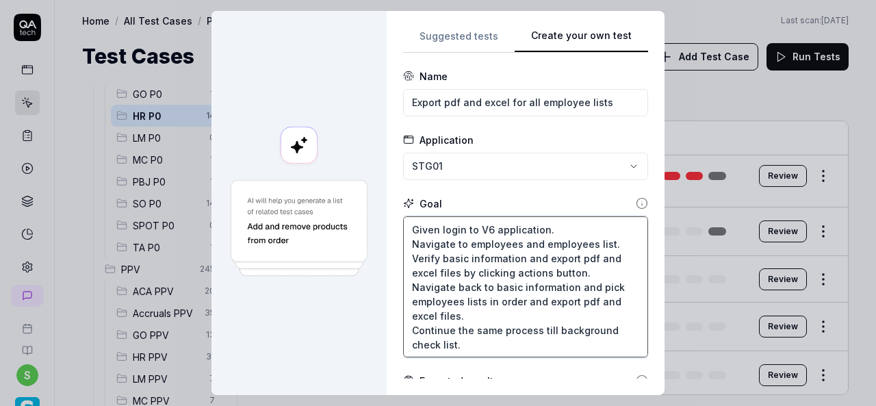
type textarea "Given login to V6 application. Navigate to employees and employees list. Verify…"
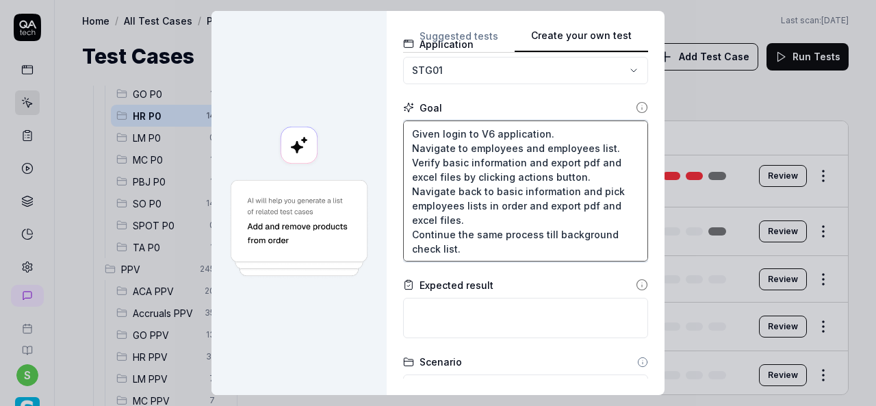
scroll to position [137, 0]
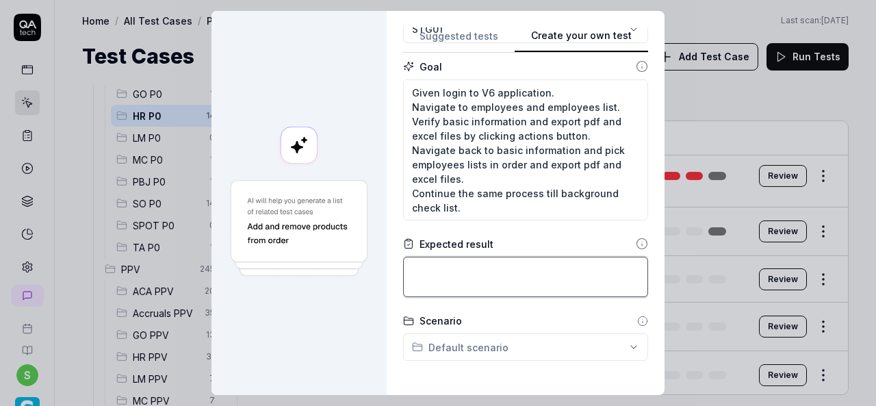
click at [455, 270] on textarea at bounding box center [525, 277] width 245 height 40
paste textarea "All the employee lists pdf and excel files should be downloaded."
type textarea "*"
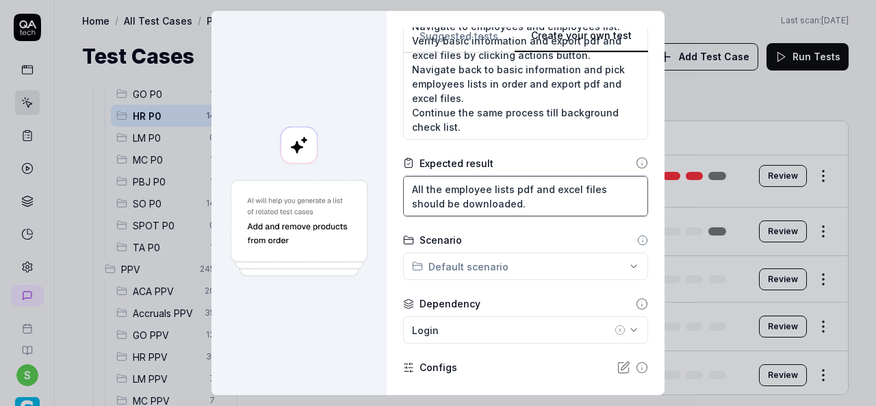
scroll to position [274, 0]
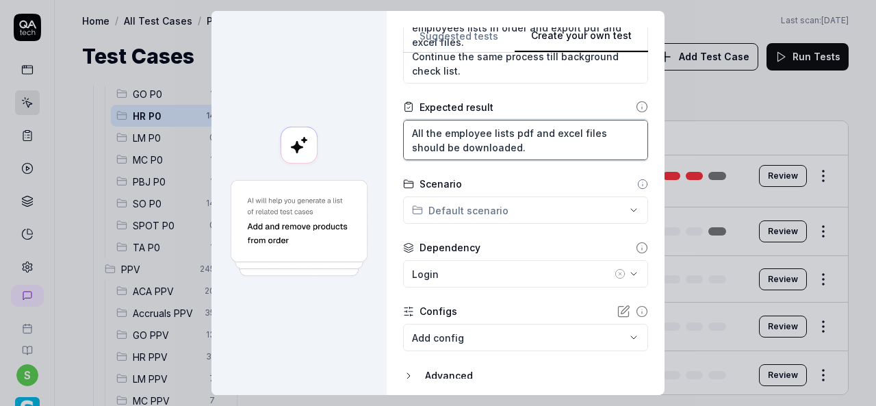
type textarea "All the employee lists pdf and excel files should be downloaded."
click at [619, 208] on div "**********" at bounding box center [438, 203] width 876 height 406
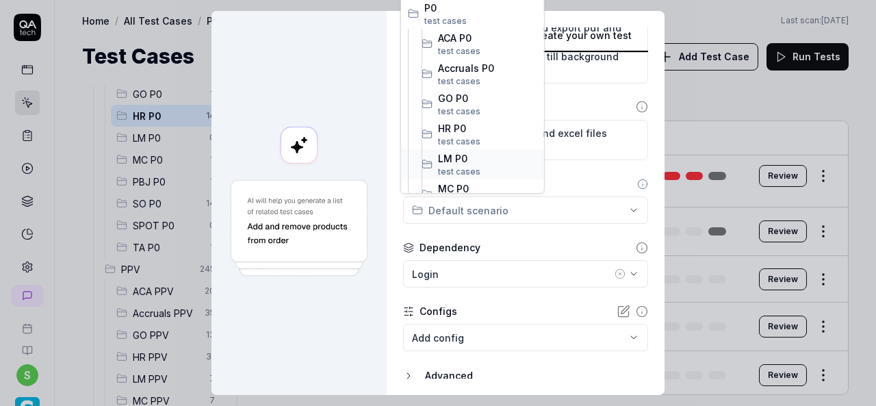
scroll to position [137, 0]
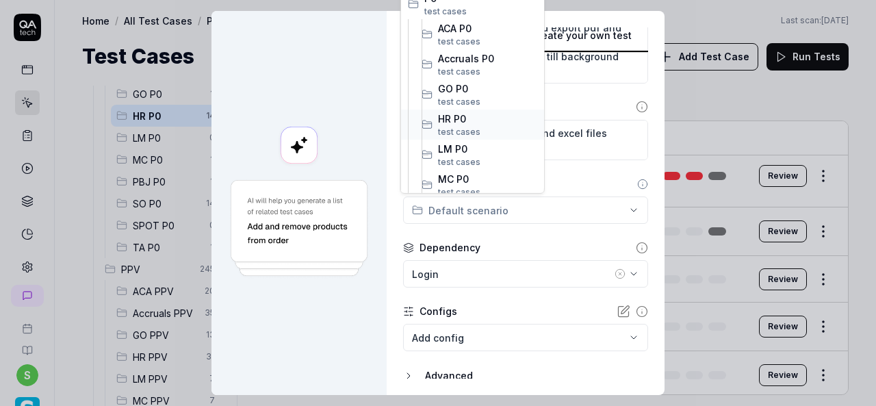
click at [471, 112] on span "HR P0" at bounding box center [487, 118] width 99 height 14
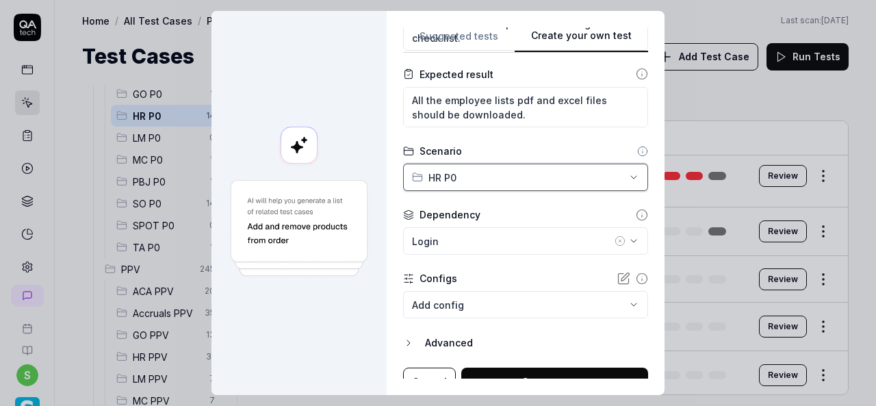
scroll to position [322, 0]
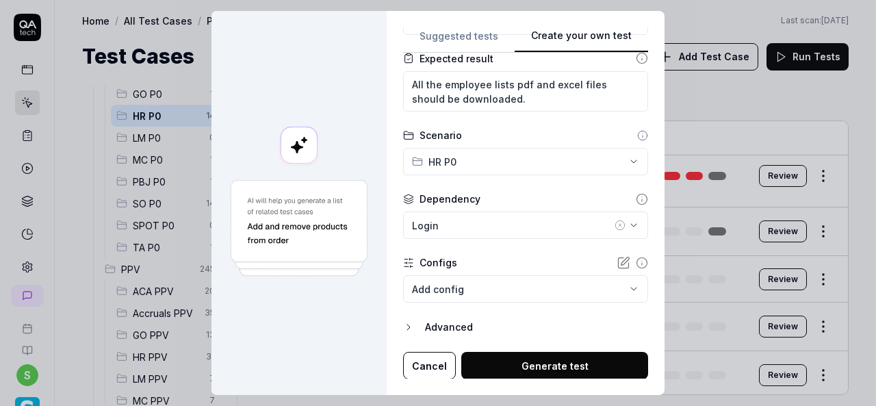
click at [615, 227] on icon "button" at bounding box center [620, 225] width 11 height 11
click at [618, 288] on body "s Home / All Test Cases / P0 / HR P0 Home / All Test Cases / P0 / HR P0 Last sc…" at bounding box center [438, 203] width 876 height 406
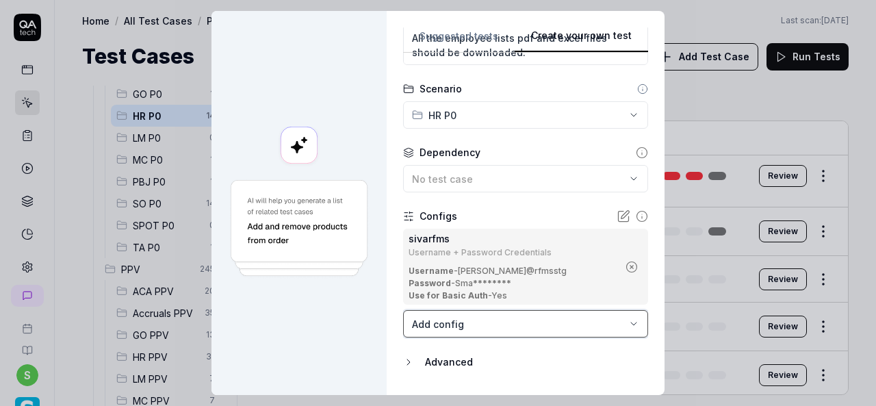
scroll to position [404, 0]
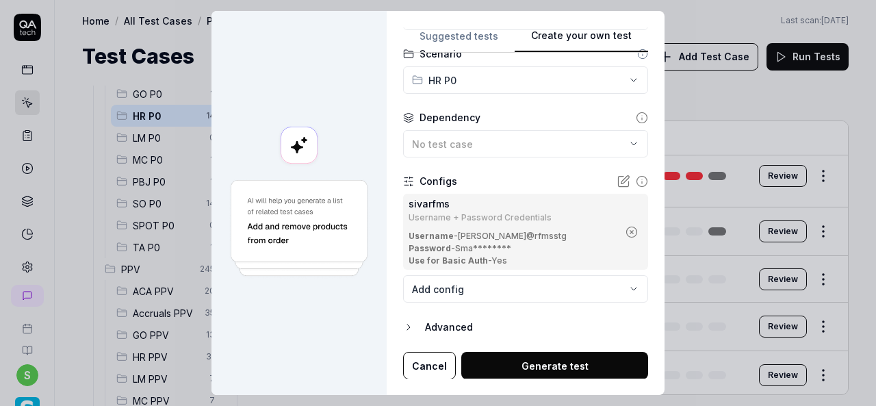
click at [577, 364] on button "Generate test" at bounding box center [554, 365] width 187 height 27
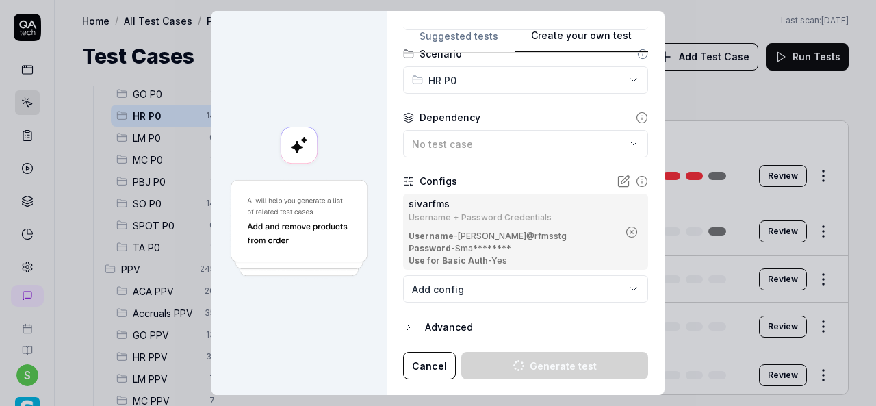
type textarea "*"
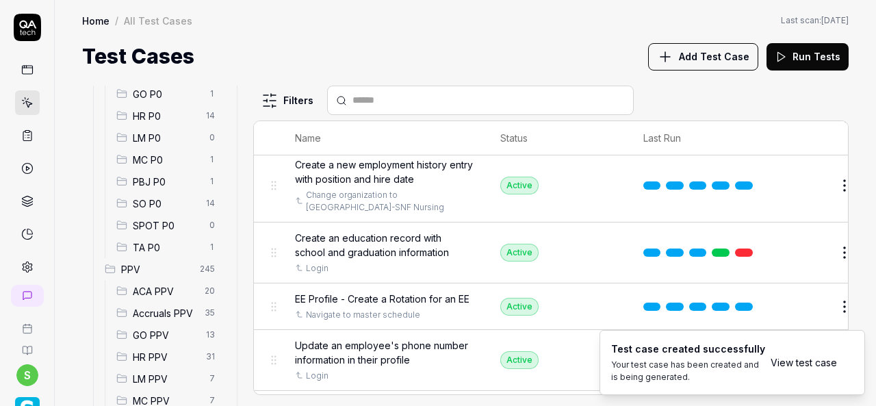
scroll to position [3163, 0]
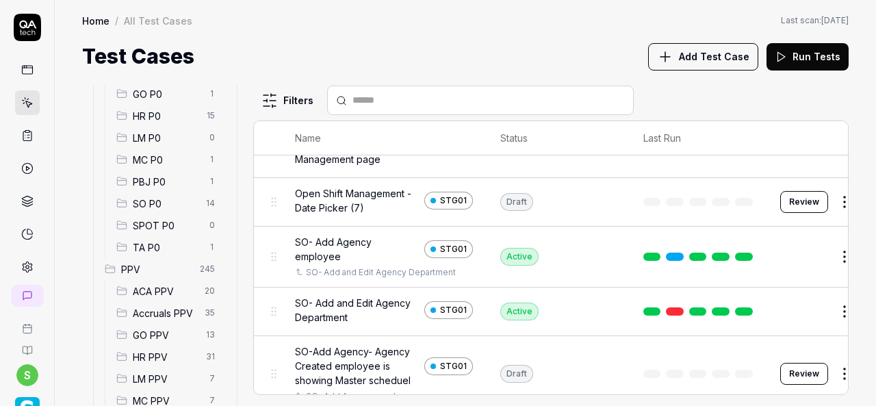
click at [158, 120] on span "HR P0" at bounding box center [166, 116] width 66 height 14
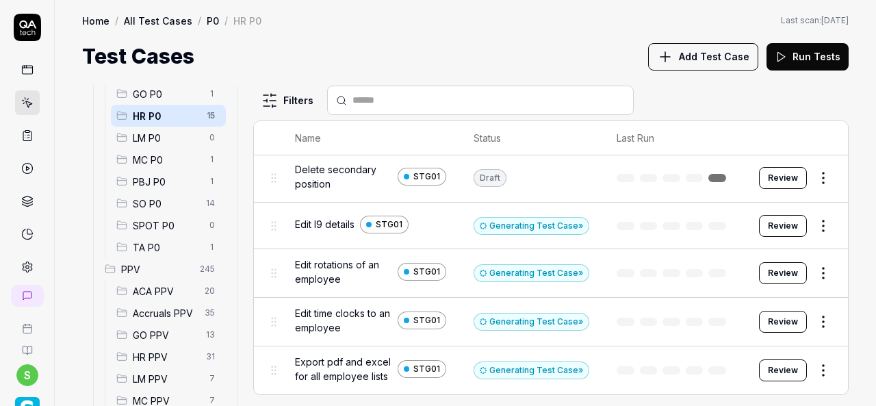
scroll to position [548, 0]
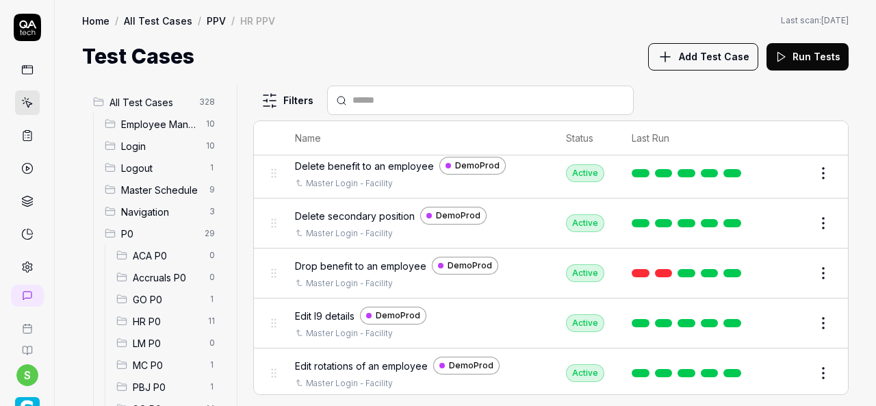
scroll to position [685, 0]
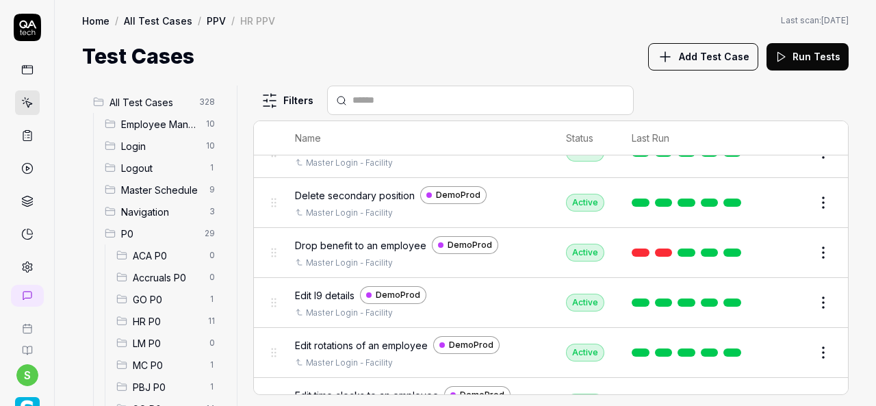
click at [329, 288] on span "Edit I9 details" at bounding box center [325, 295] width 60 height 14
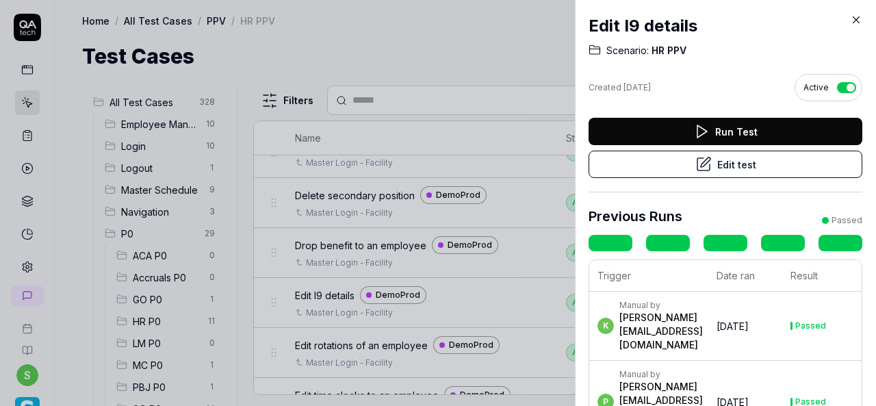
click at [707, 165] on button "Edit test" at bounding box center [726, 164] width 274 height 27
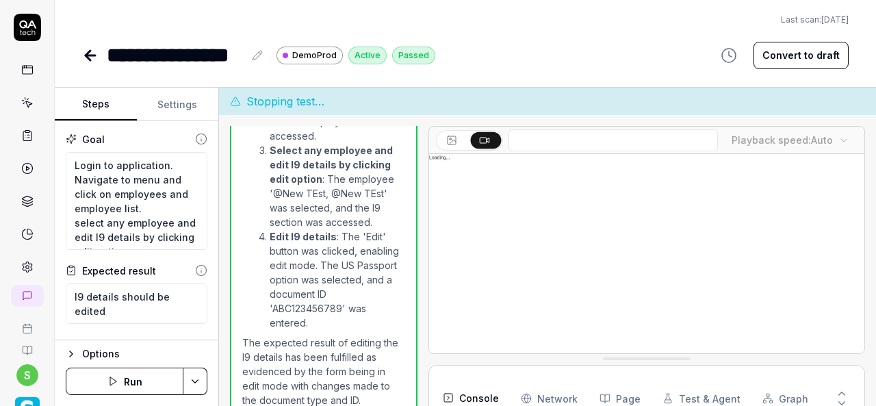
scroll to position [266, 0]
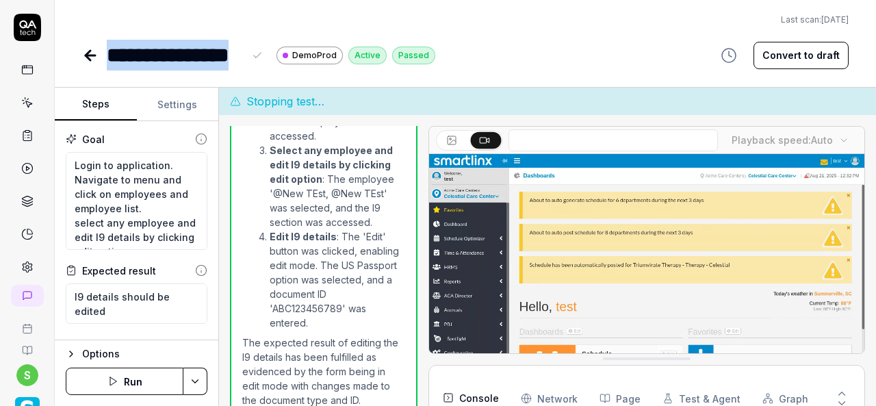
drag, startPoint x: 242, startPoint y: 54, endPoint x: 107, endPoint y: 67, distance: 136.2
click at [107, 67] on div "**********" at bounding box center [175, 55] width 137 height 31
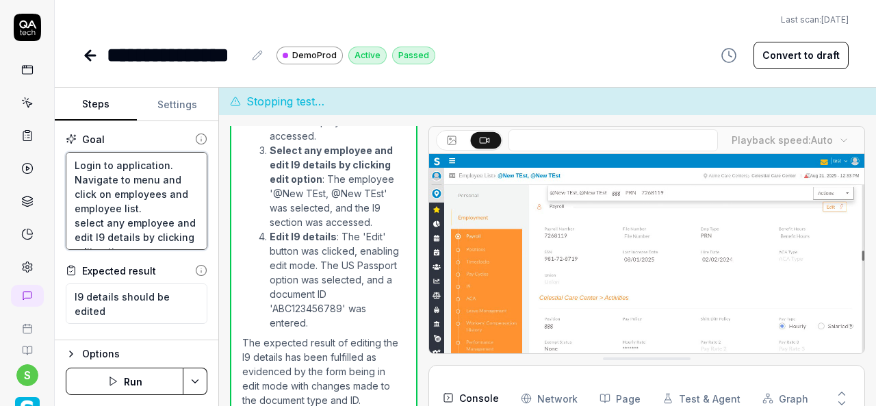
click at [111, 160] on textarea "Login to application. Navigate to menu and click on employees and employee list…" at bounding box center [137, 201] width 142 height 98
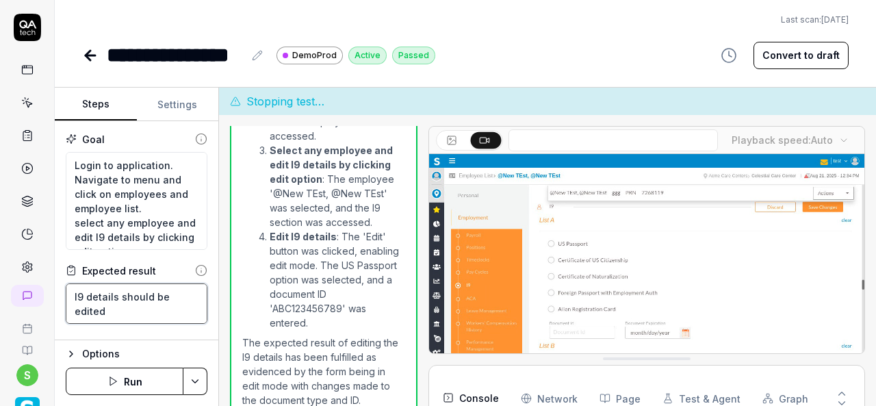
drag, startPoint x: 71, startPoint y: 294, endPoint x: 112, endPoint y: 308, distance: 43.5
click at [112, 308] on textarea "I9 details should be edited" at bounding box center [137, 303] width 142 height 40
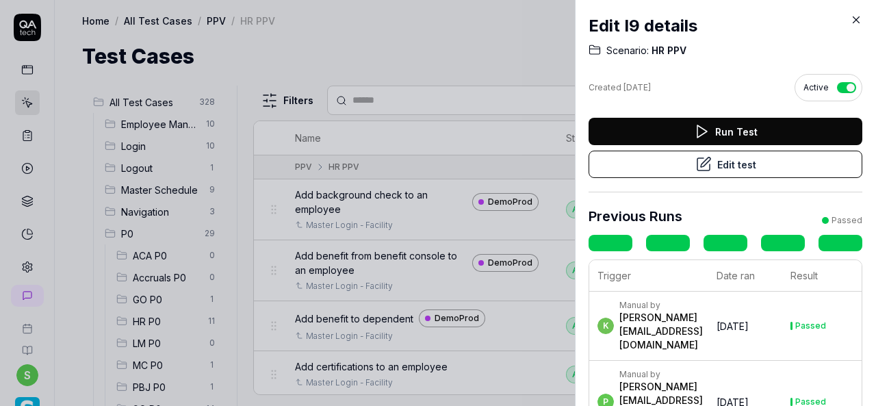
click at [852, 21] on icon at bounding box center [856, 20] width 12 height 12
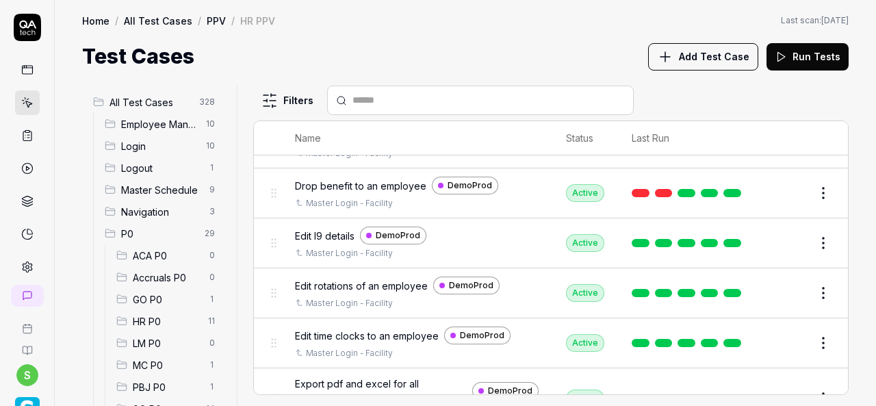
scroll to position [753, 0]
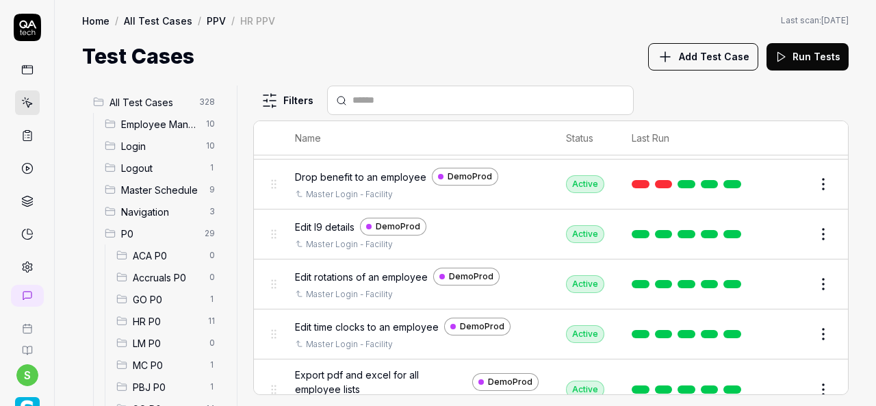
click at [397, 270] on span "Edit rotations of an employee" at bounding box center [361, 277] width 133 height 14
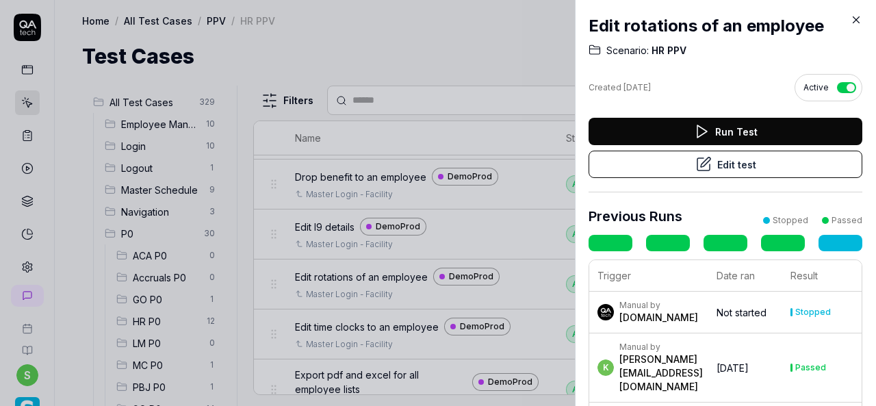
click at [714, 166] on button "Edit test" at bounding box center [726, 164] width 274 height 27
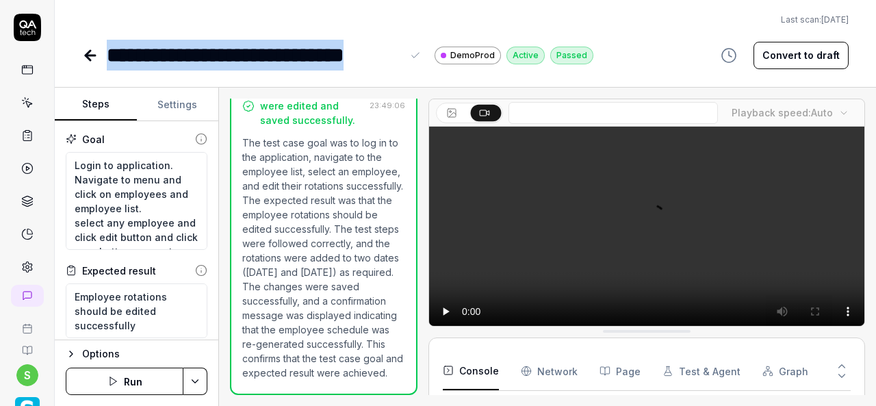
scroll to position [903, 0]
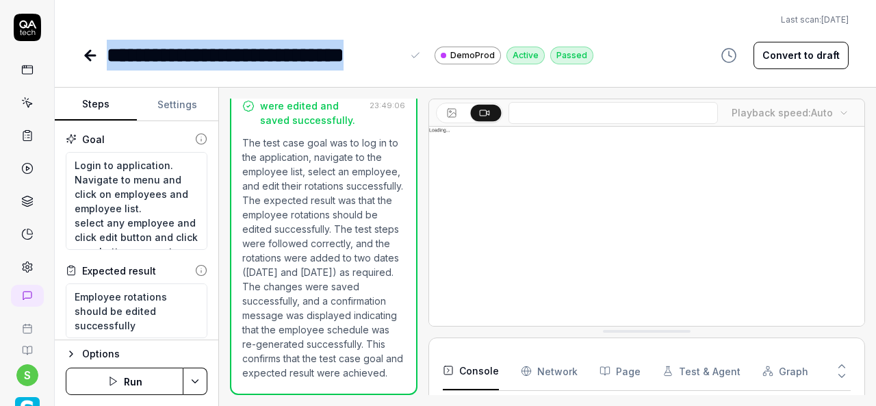
drag, startPoint x: 403, startPoint y: 54, endPoint x: 107, endPoint y: 66, distance: 296.0
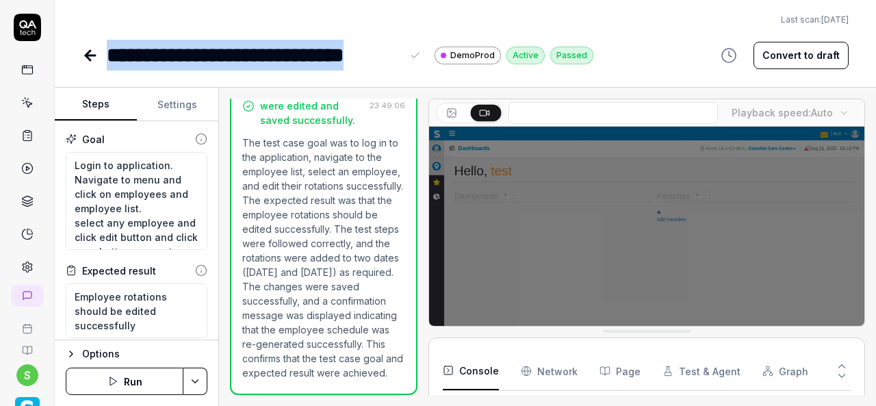
click at [107, 66] on div "**********" at bounding box center [265, 55] width 317 height 31
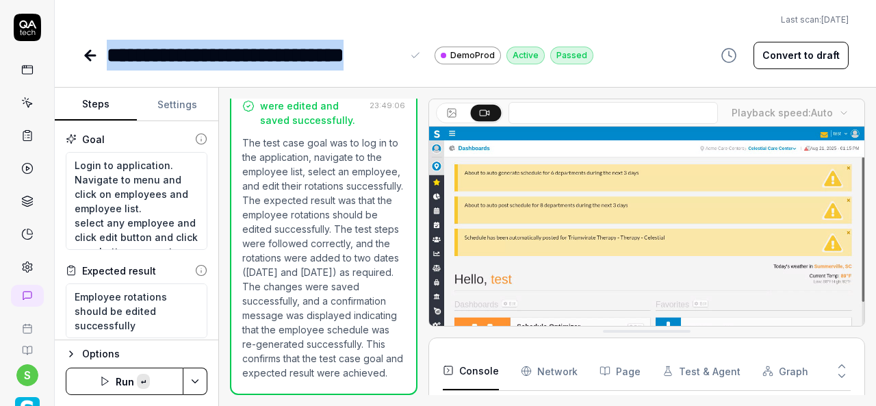
scroll to position [155, 0]
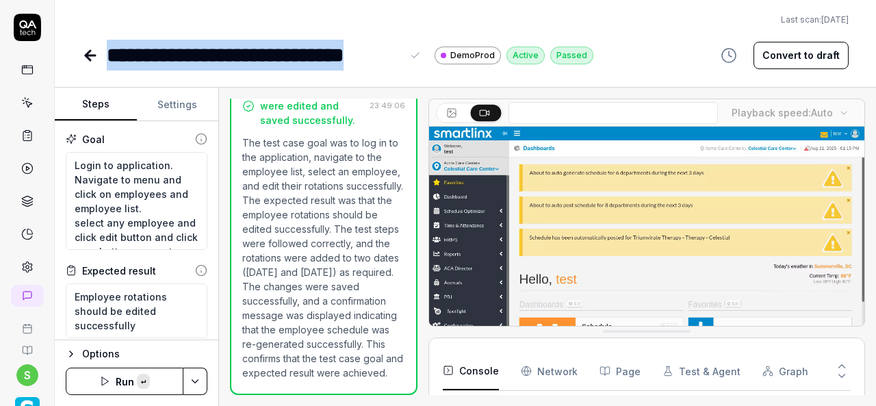
copy div "**********"
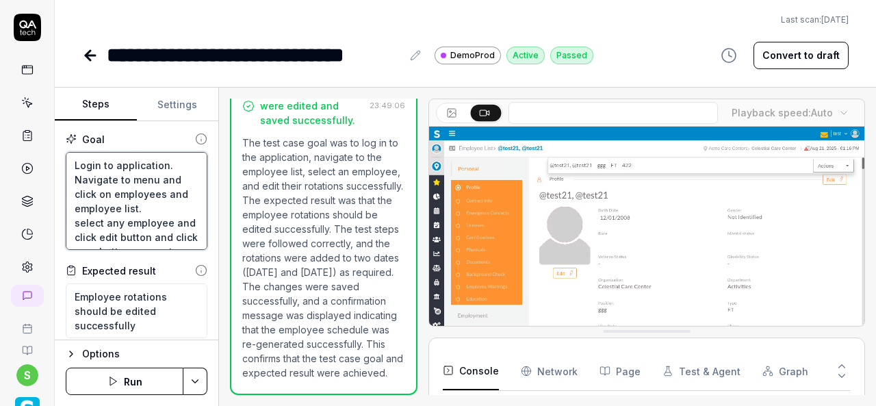
click at [99, 213] on textarea "Login to application. Navigate to menu and click on employees and employee list…" at bounding box center [137, 201] width 142 height 98
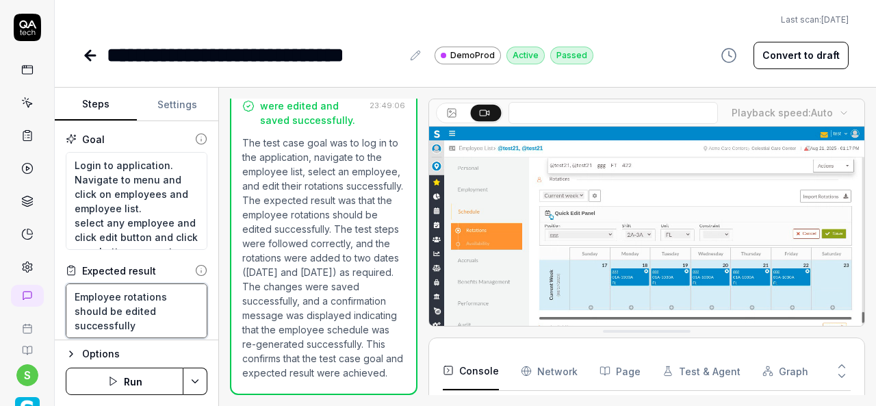
click at [117, 292] on textarea "Employee rotations should be edited successfully" at bounding box center [137, 310] width 142 height 55
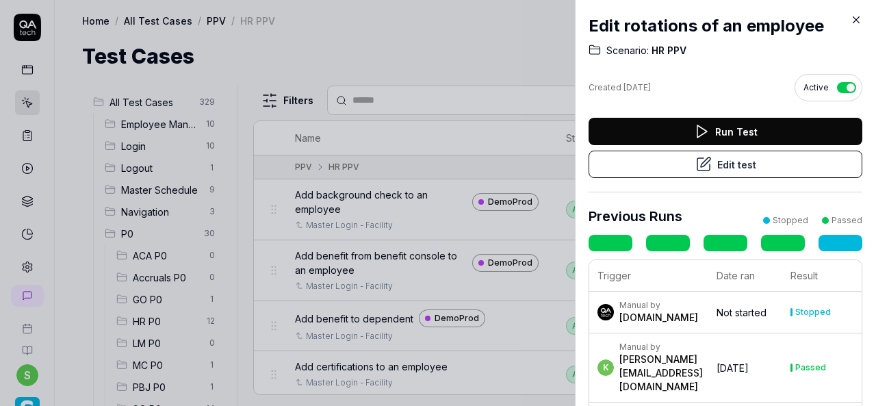
click at [856, 21] on icon at bounding box center [856, 20] width 12 height 12
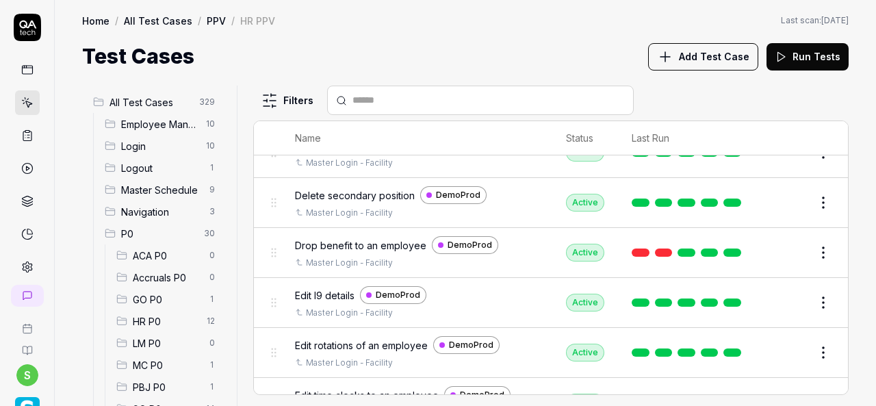
scroll to position [753, 0]
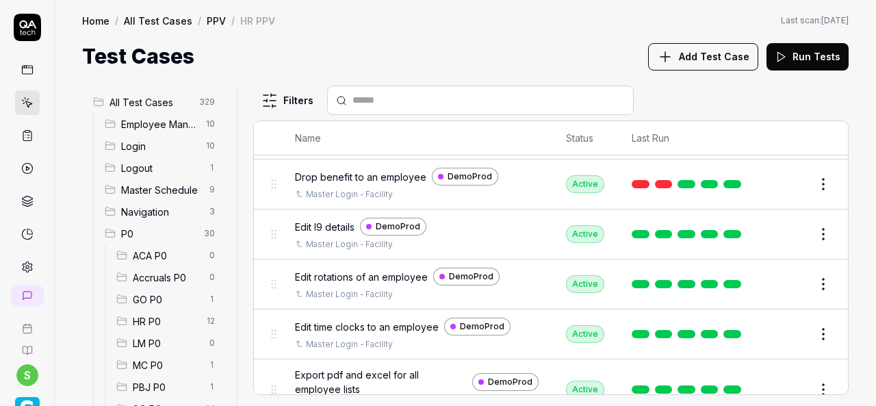
click at [366, 320] on span "Edit time clocks to an employee" at bounding box center [367, 327] width 144 height 14
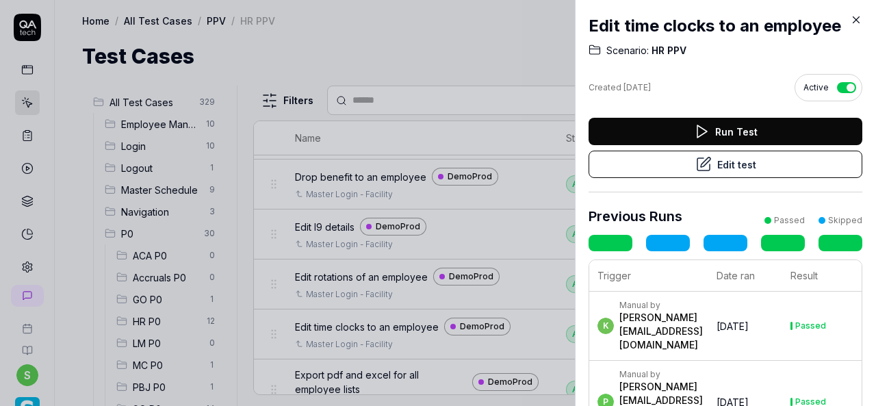
click at [733, 166] on button "Edit test" at bounding box center [726, 164] width 274 height 27
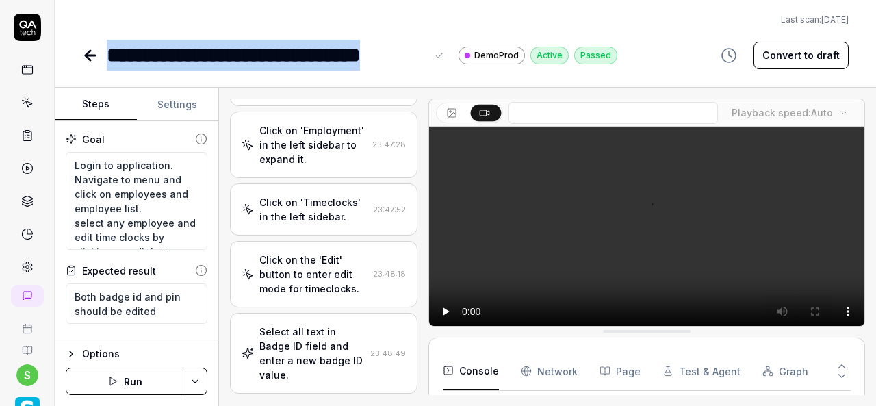
drag, startPoint x: 425, startPoint y: 54, endPoint x: 105, endPoint y: 48, distance: 319.8
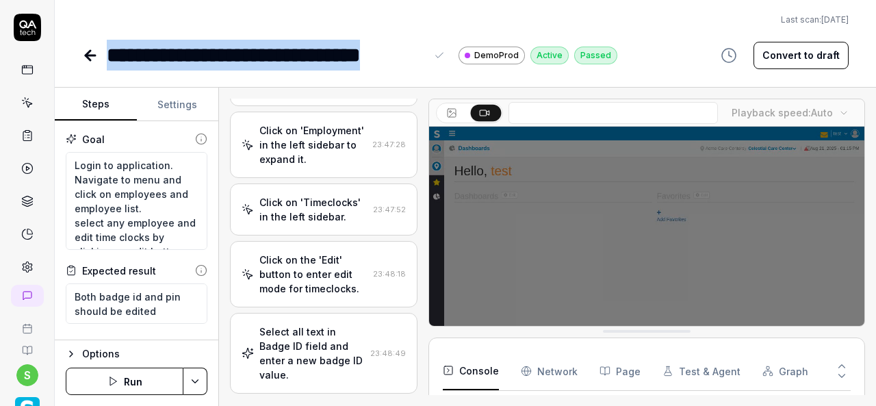
click at [105, 48] on div "**********" at bounding box center [349, 55] width 535 height 31
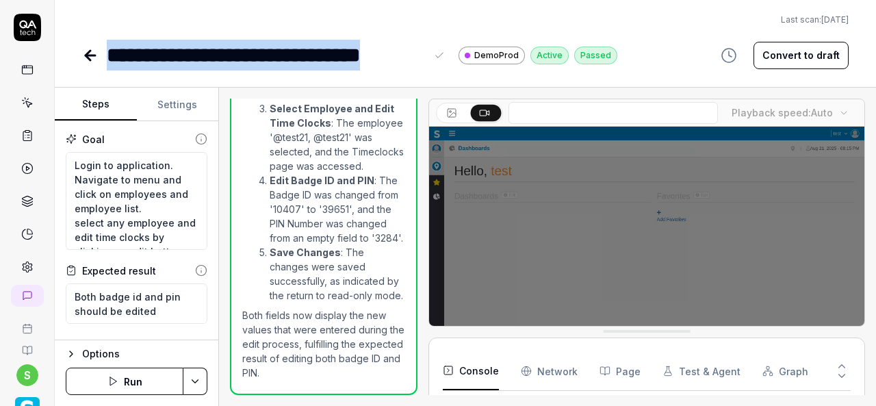
scroll to position [1445, 0]
copy div "**********"
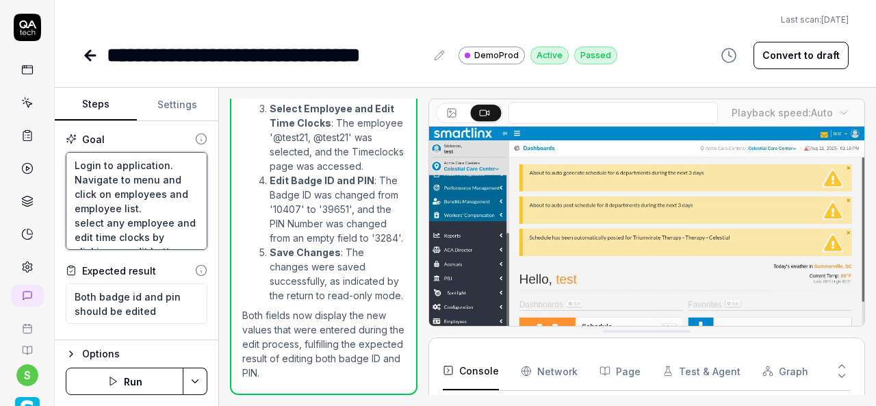
click at [94, 162] on textarea "Login to application. Navigate to menu and click on employees and employee list…" at bounding box center [137, 201] width 142 height 98
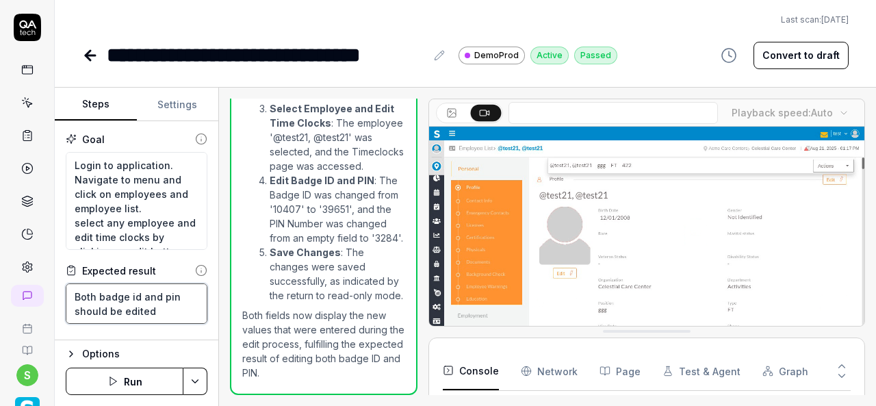
click at [141, 316] on textarea "Both badge id and pin should be edited" at bounding box center [137, 303] width 142 height 40
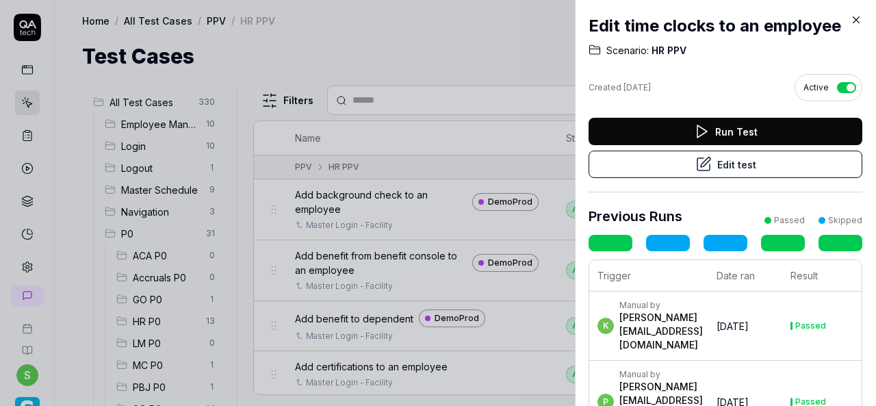
click at [856, 21] on icon at bounding box center [856, 20] width 12 height 12
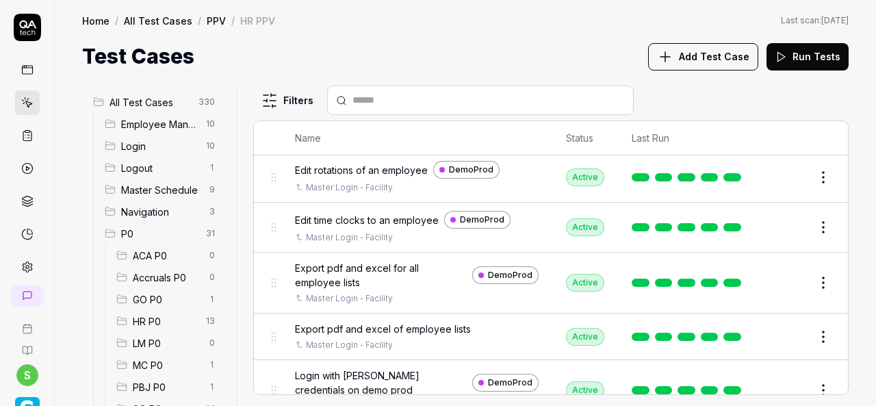
scroll to position [890, 0]
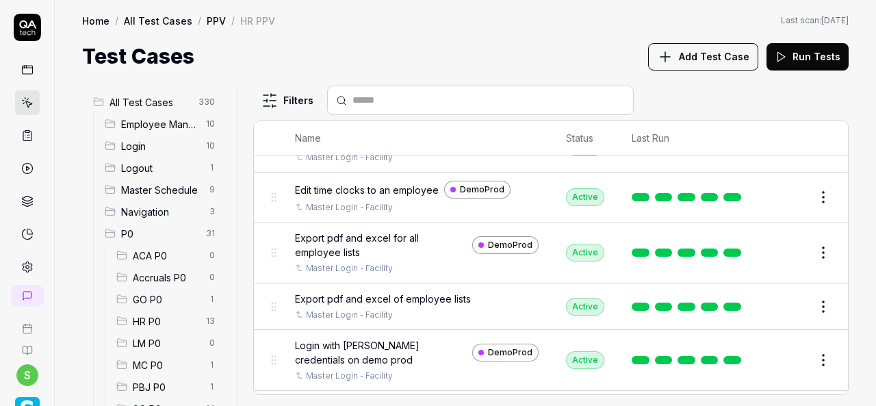
click at [344, 233] on span "Export pdf and excel for all employee lists" at bounding box center [381, 245] width 172 height 29
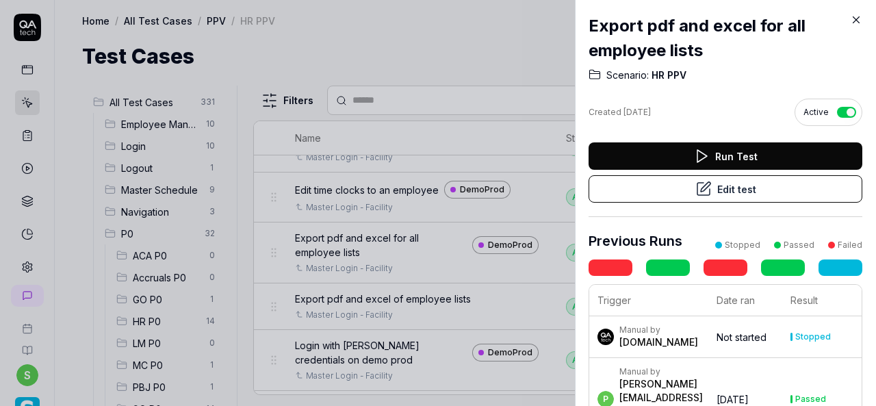
click at [717, 186] on button "Edit test" at bounding box center [726, 188] width 274 height 27
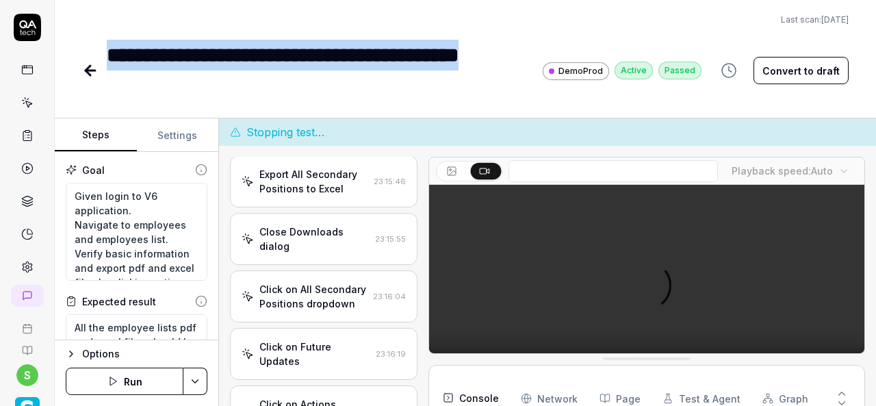
drag, startPoint x: 150, startPoint y: 88, endPoint x: 112, endPoint y: 51, distance: 53.3
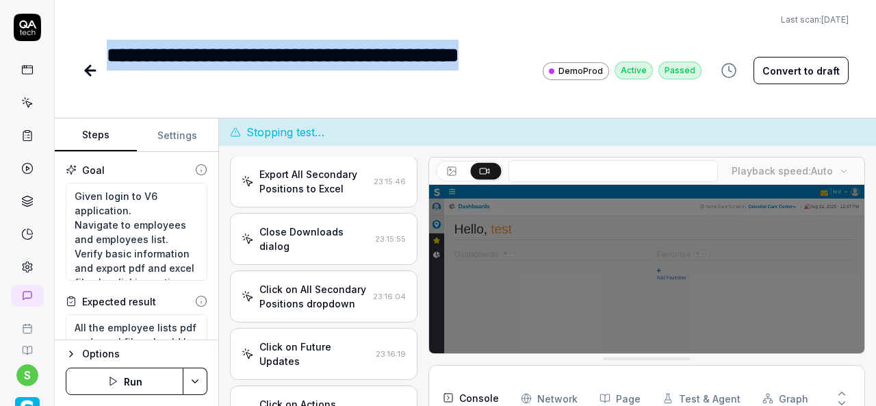
click at [112, 51] on div "**********" at bounding box center [315, 71] width 416 height 62
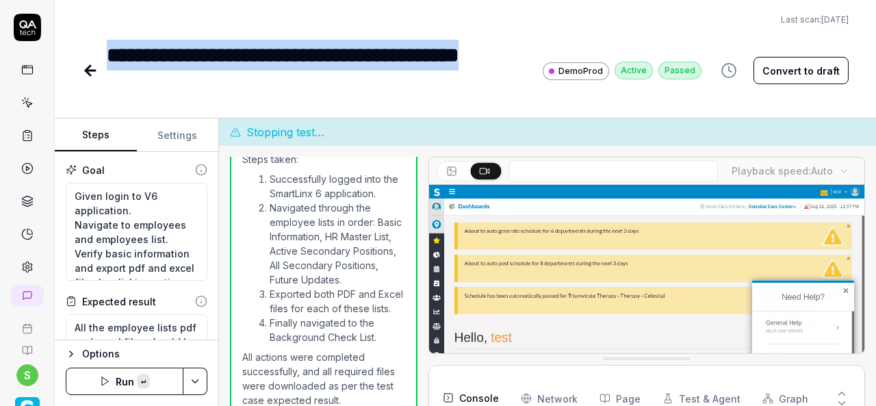
copy div "**********"
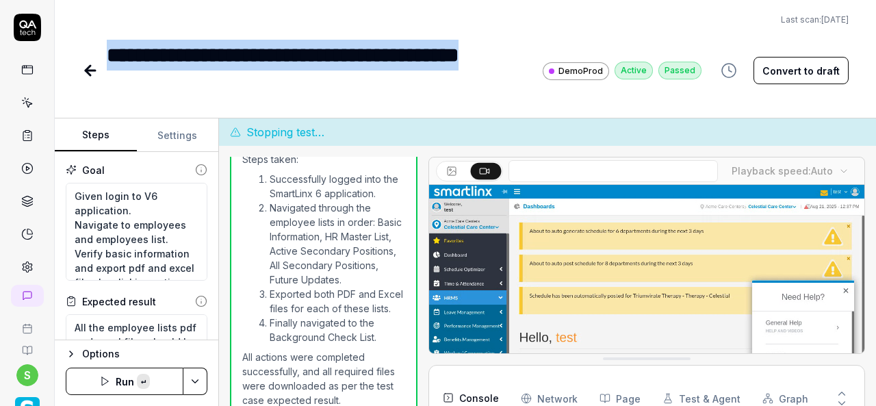
scroll to position [615, 0]
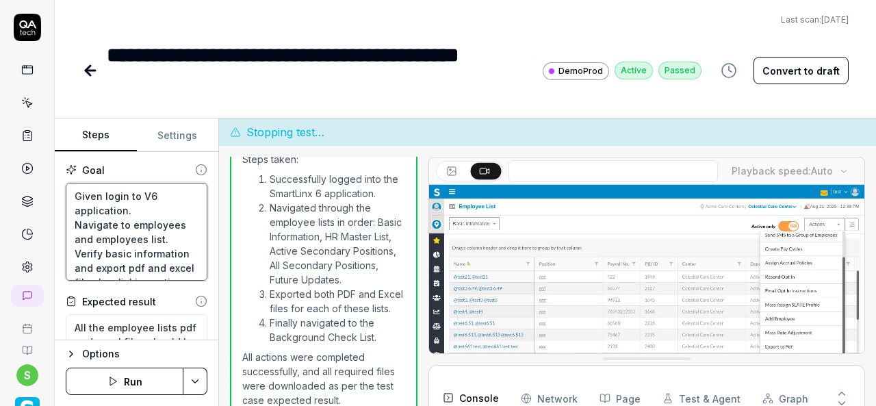
click at [125, 194] on textarea "Given login to V6 application. Navigate to employees and employees list. Verify…" at bounding box center [137, 232] width 142 height 98
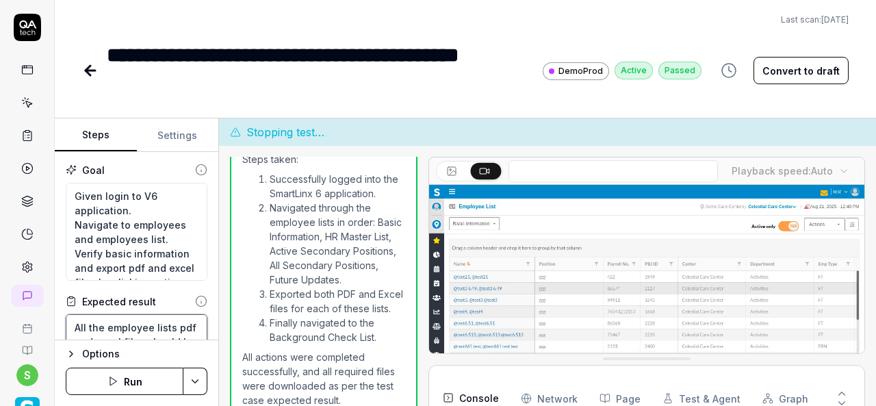
click at [136, 327] on textarea "All the employee lists pdf and excel files should be downloaded." at bounding box center [137, 341] width 142 height 55
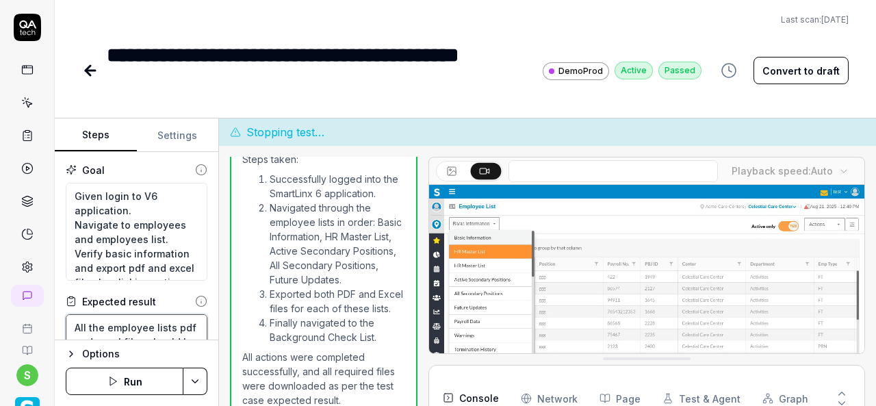
type textarea "*"
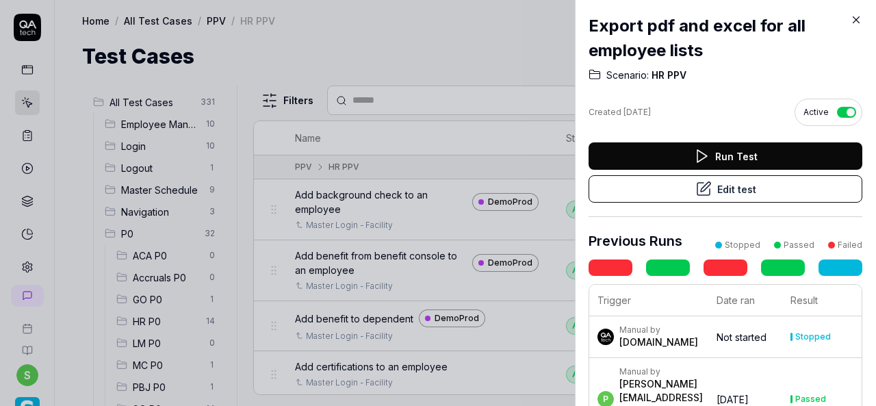
click at [858, 19] on icon at bounding box center [856, 20] width 12 height 12
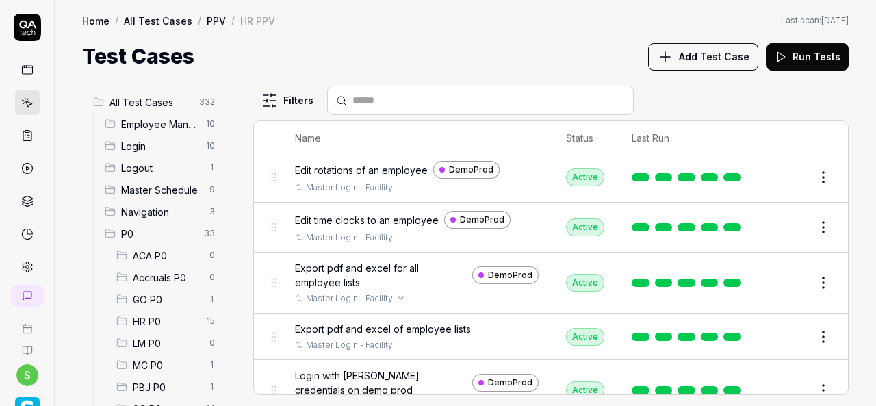
scroll to position [890, 0]
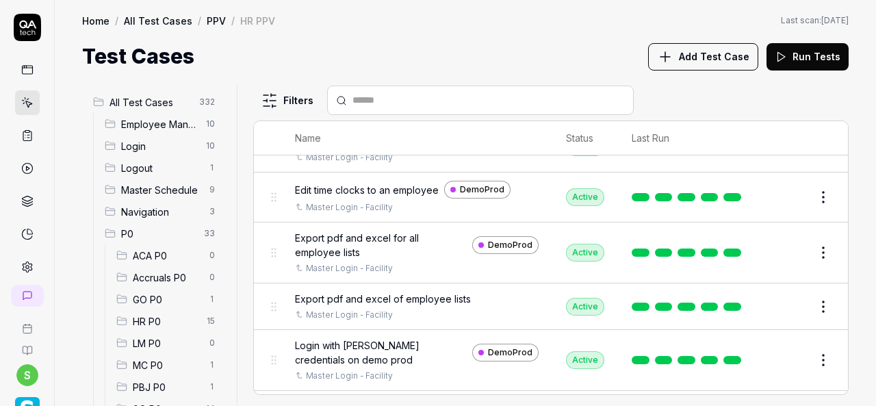
click at [389, 292] on span "Export pdf and excel of employee lists" at bounding box center [383, 299] width 176 height 14
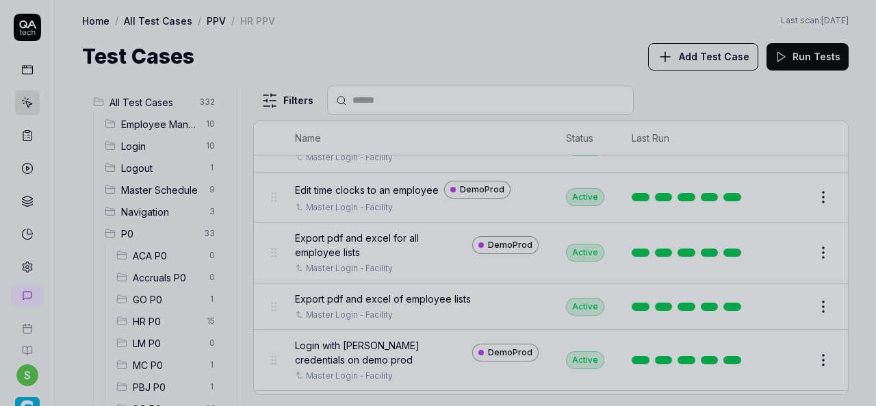
click at [524, 59] on div at bounding box center [438, 203] width 876 height 406
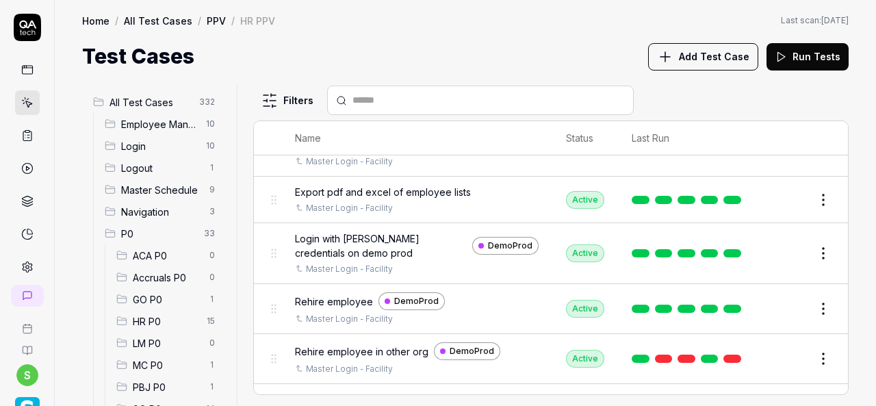
scroll to position [1027, 0]
